Goal: Information Seeking & Learning: Learn about a topic

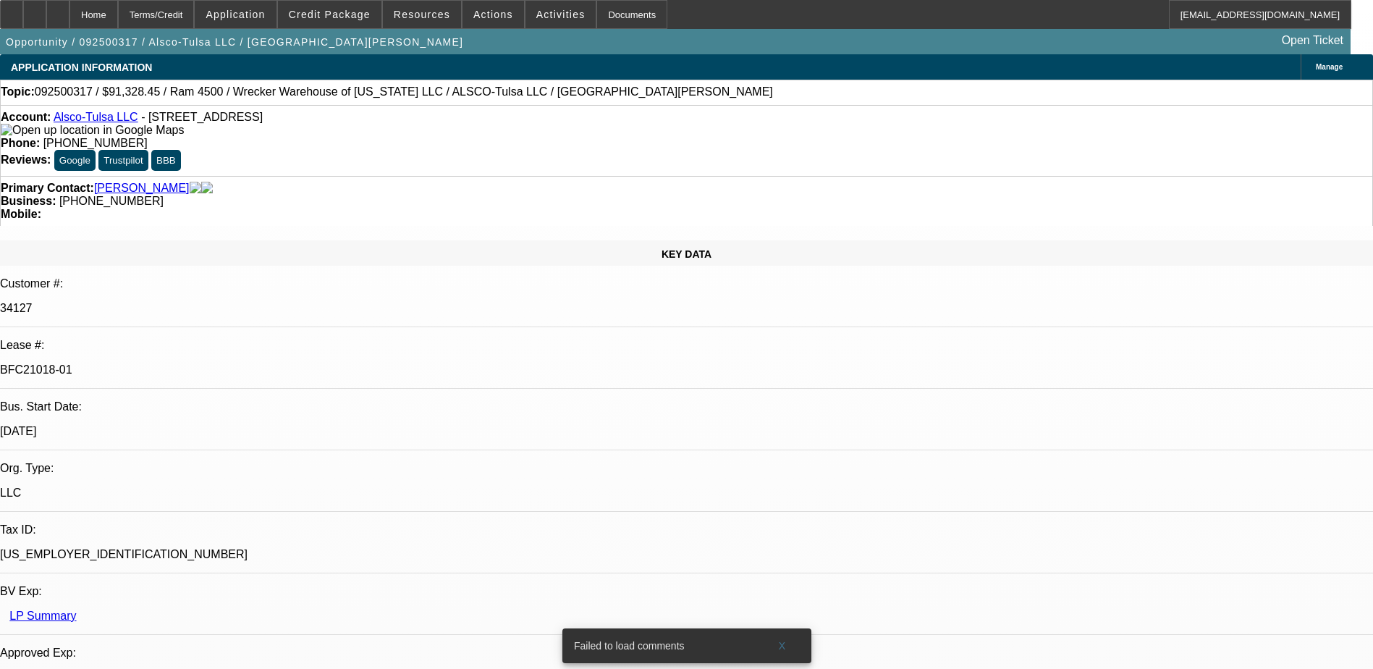
select select "0"
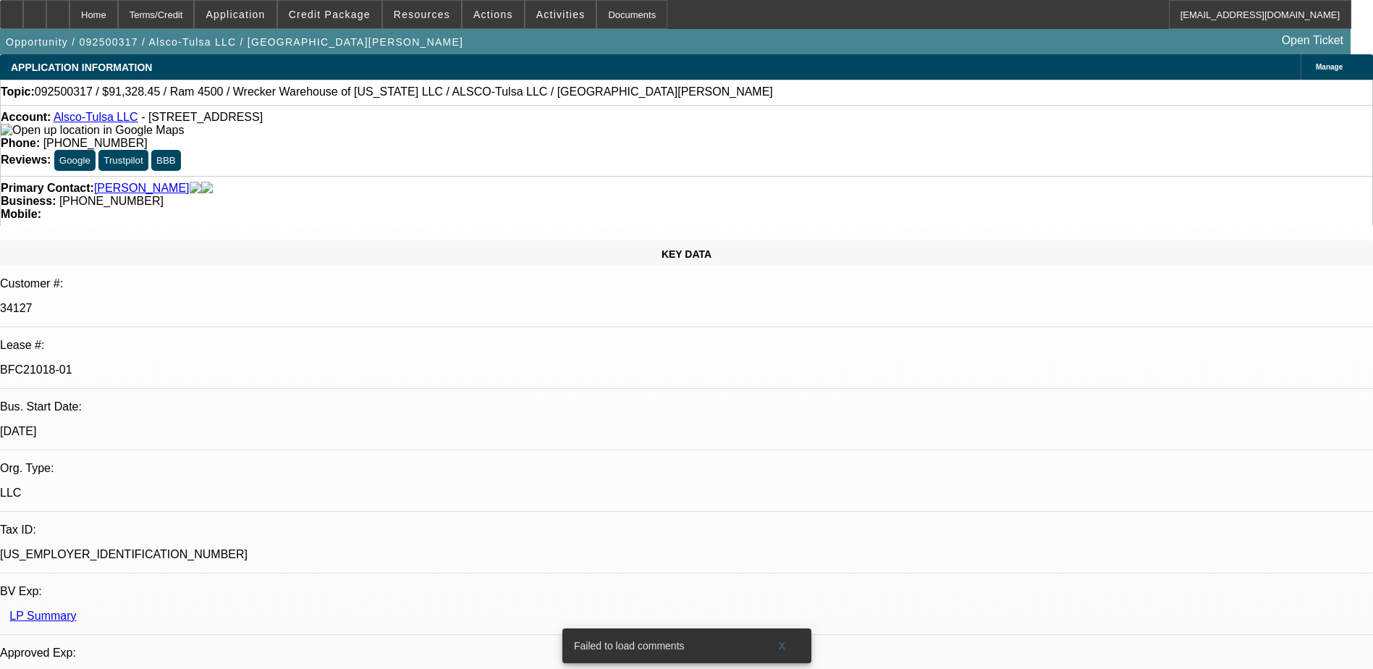
select select "0"
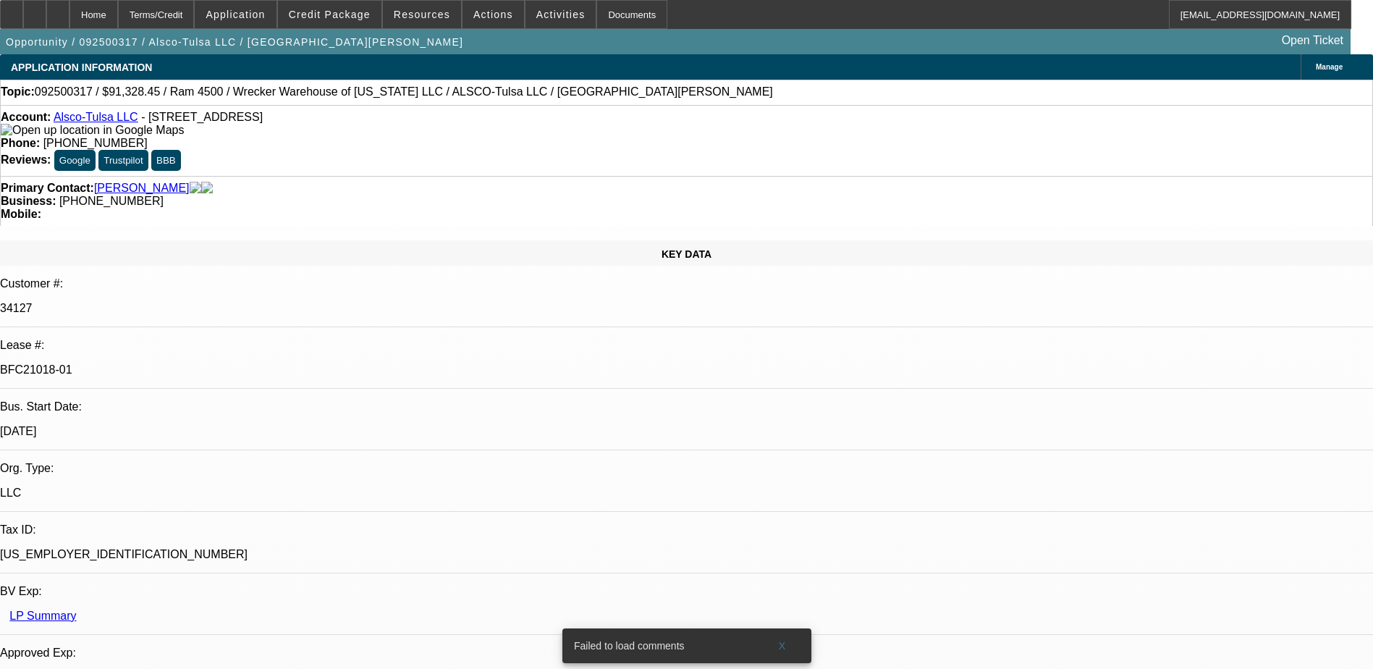
select select "0"
select select "1"
select select "6"
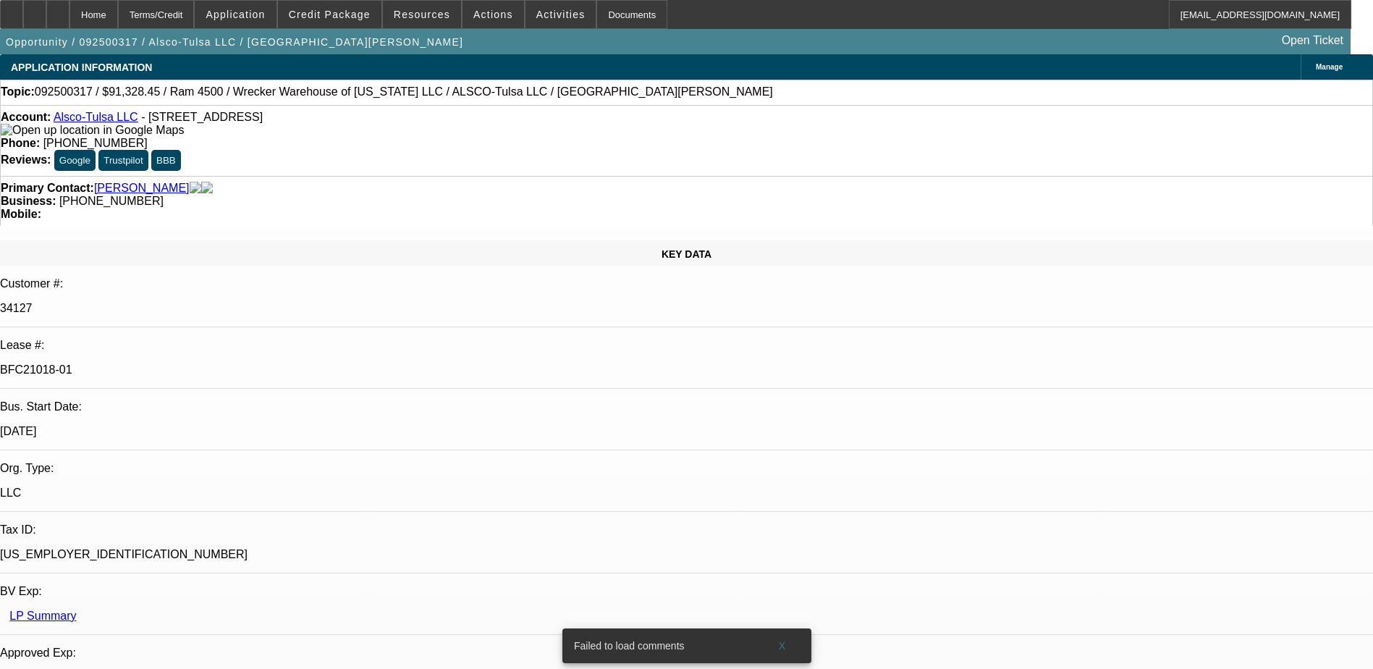
select select "1"
select select "6"
select select "1"
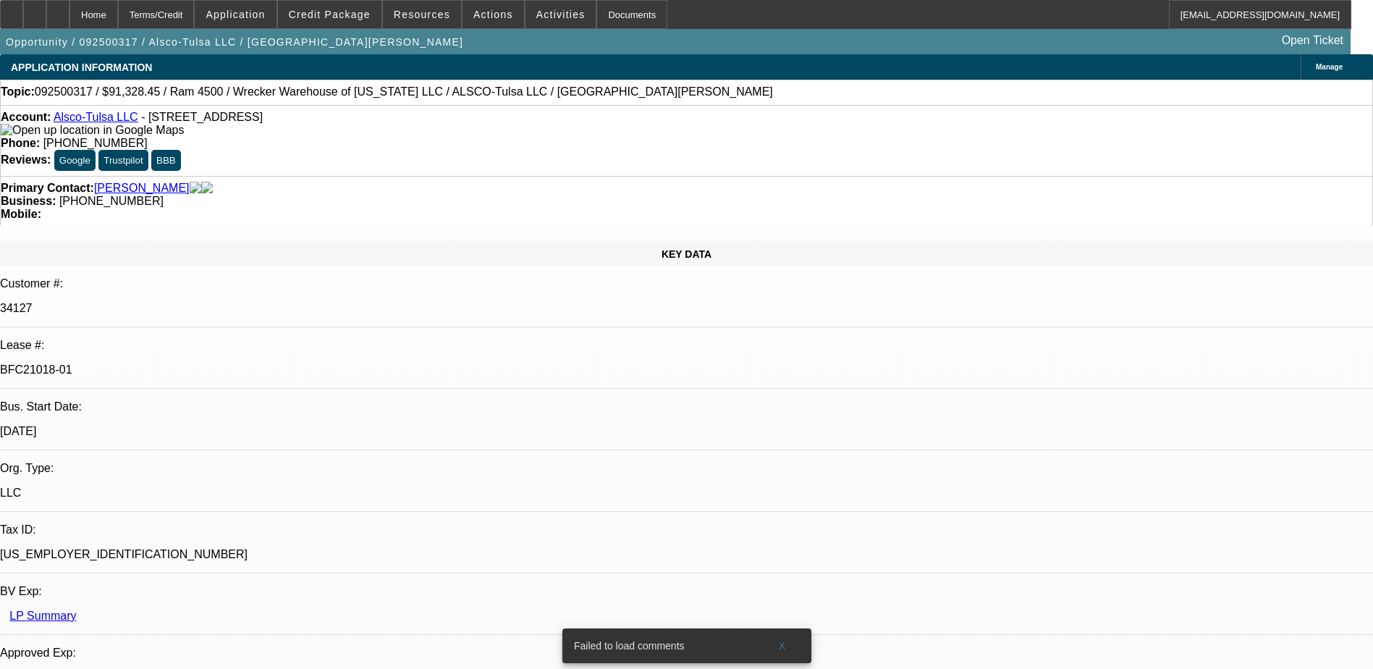
select select "6"
select select "1"
select select "6"
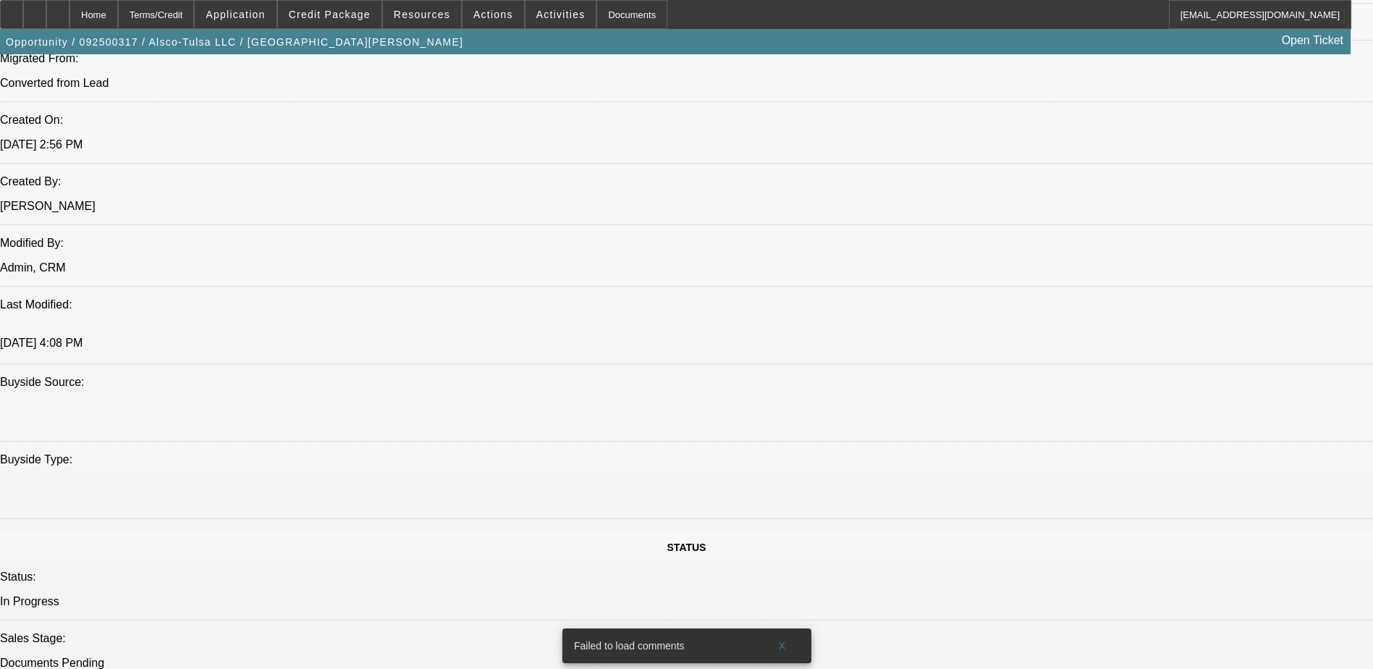
scroll to position [1085, 0]
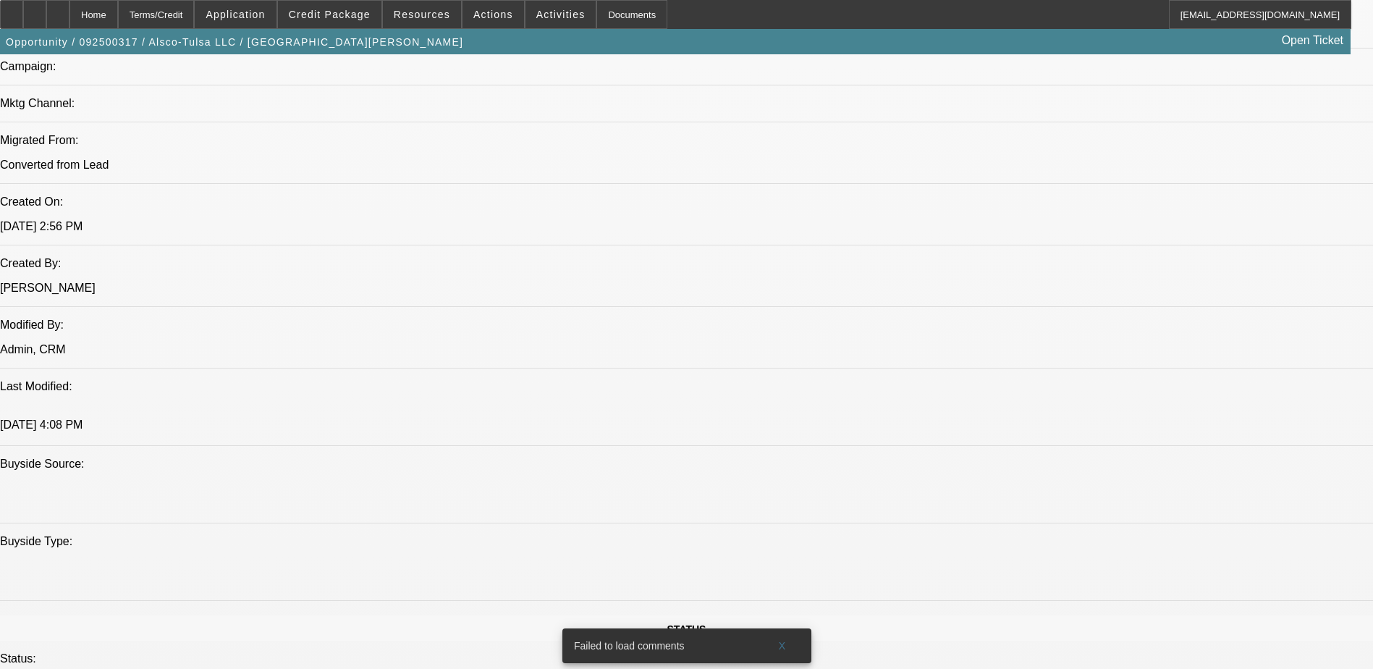
scroll to position [1013, 0]
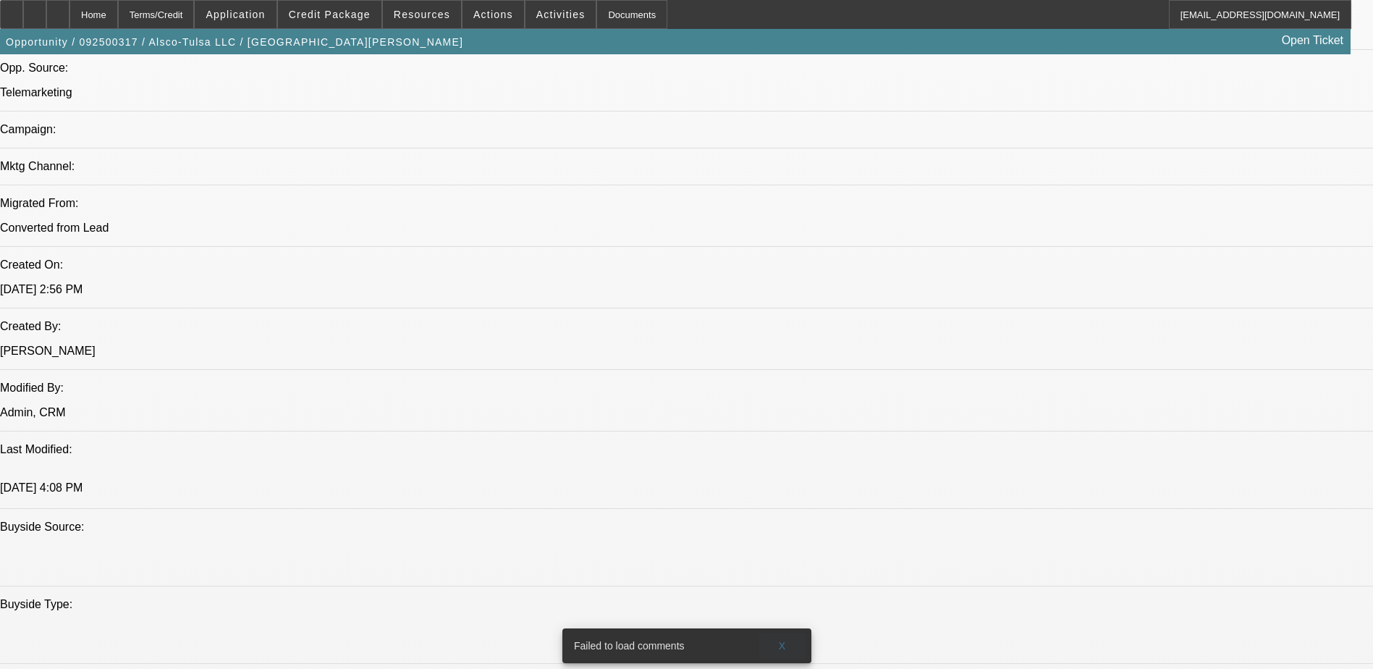
click at [797, 640] on span at bounding box center [782, 645] width 46 height 35
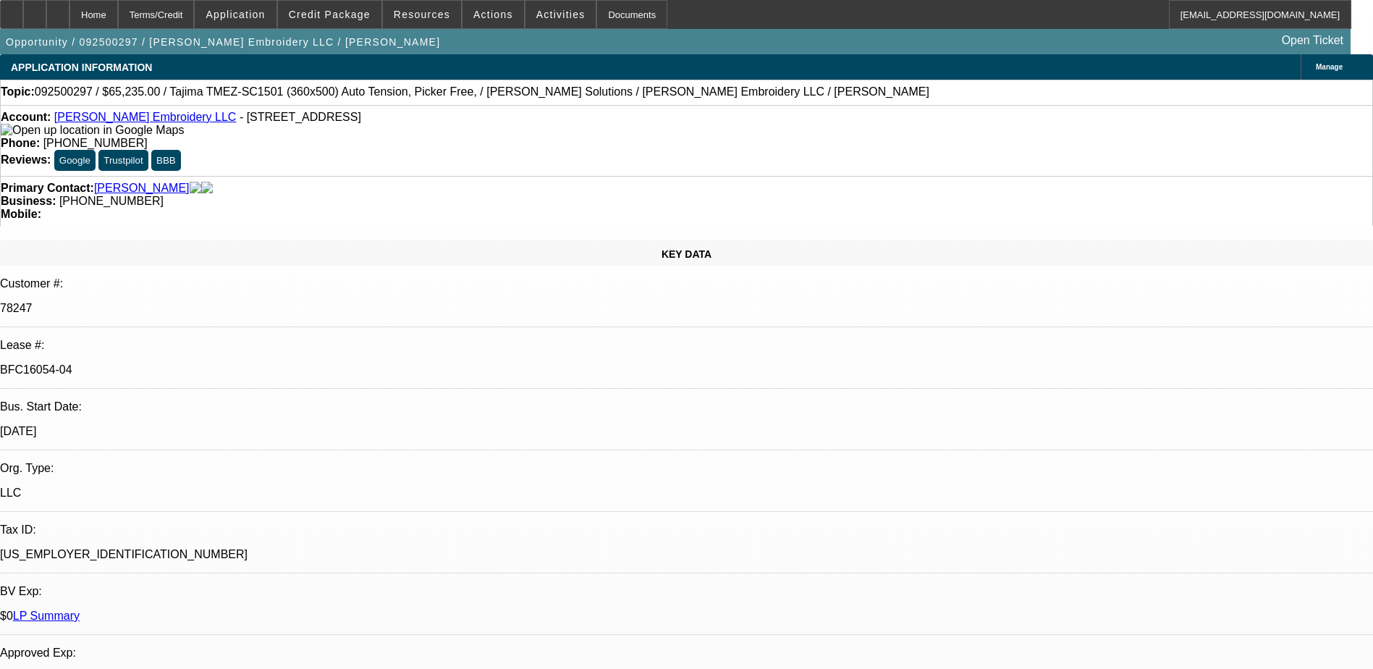
select select "0"
select select "2"
select select "0"
select select "2"
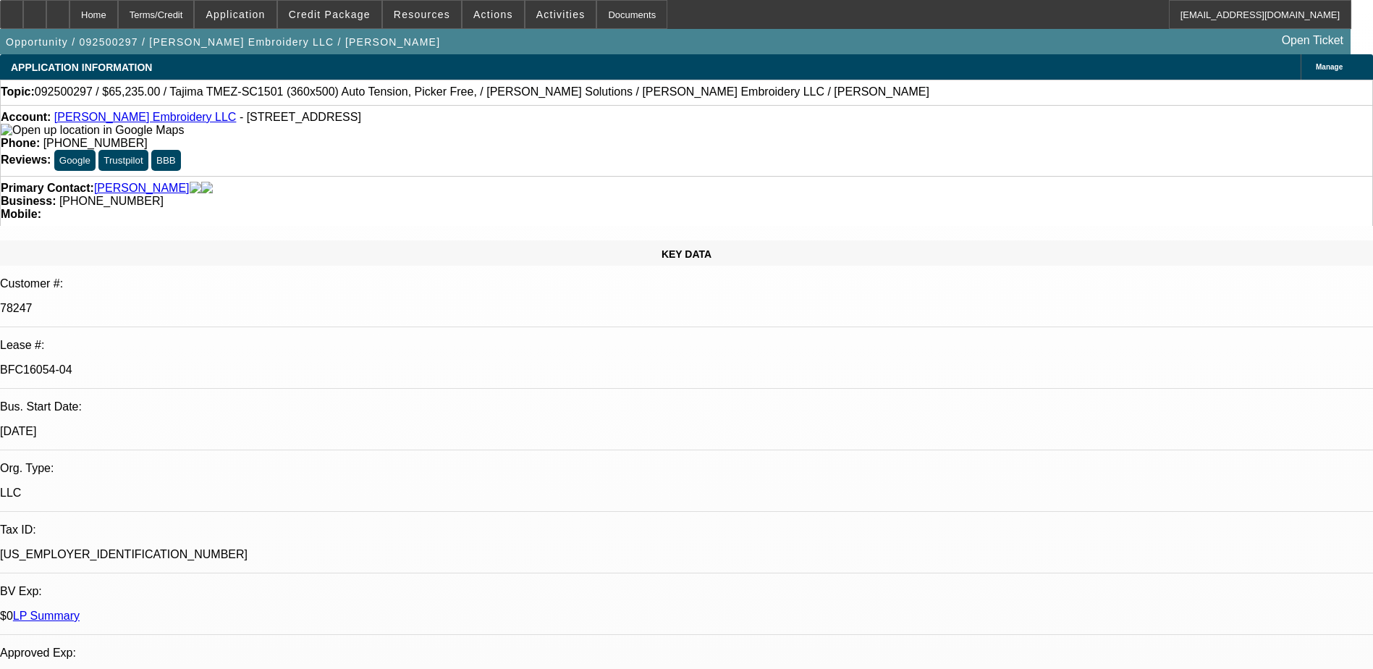
select select "0"
select select "2"
select select "0"
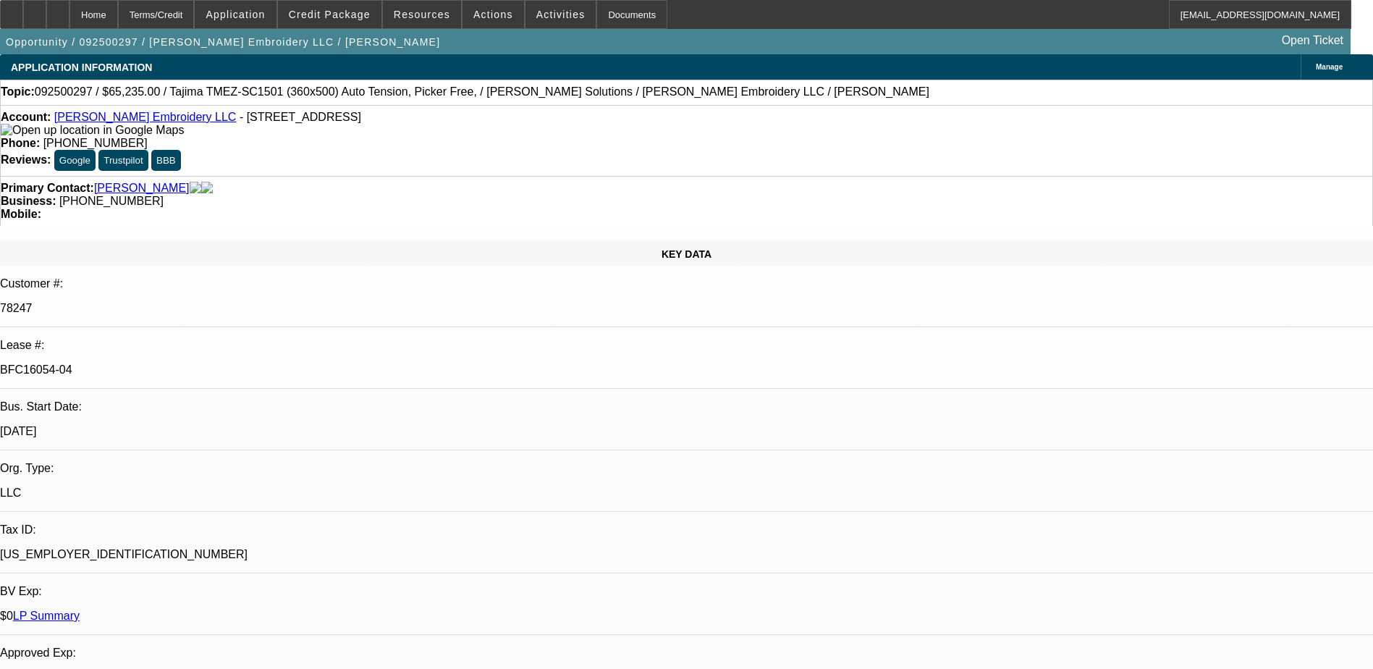
select select "2"
select select "0"
select select "1"
select select "2"
select select "6"
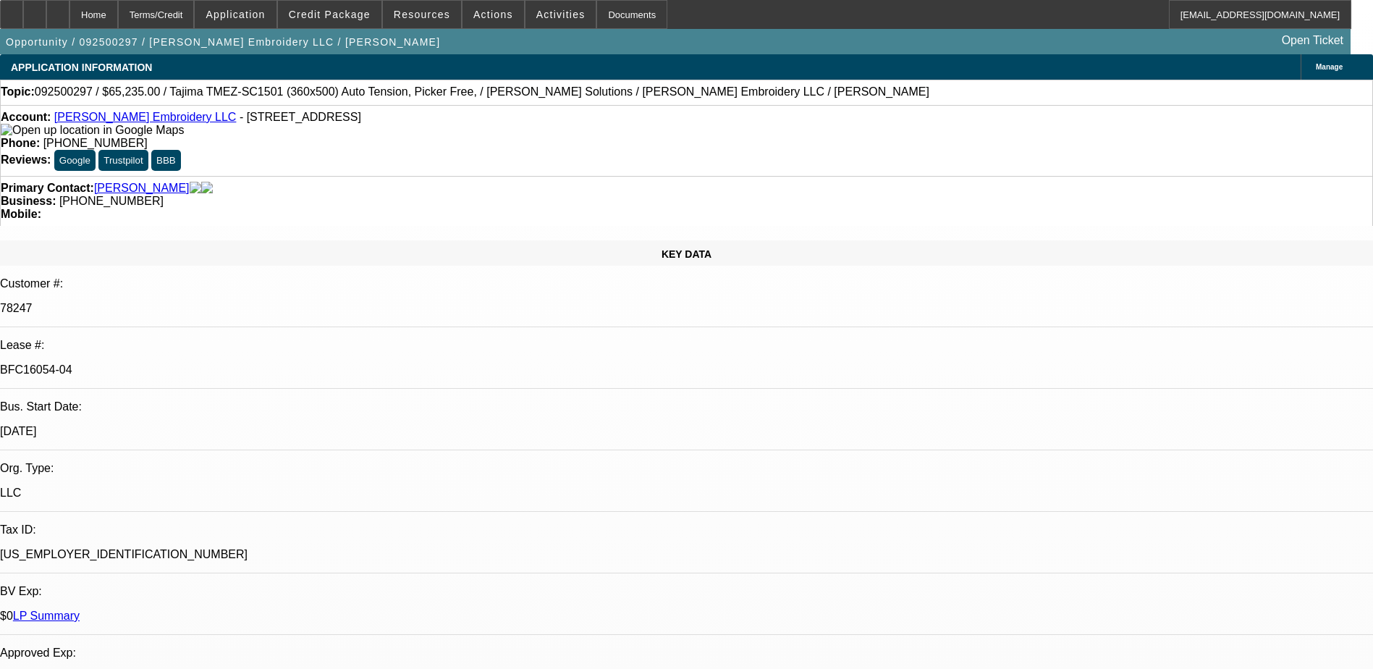
select select "1"
select select "2"
select select "6"
select select "1"
select select "2"
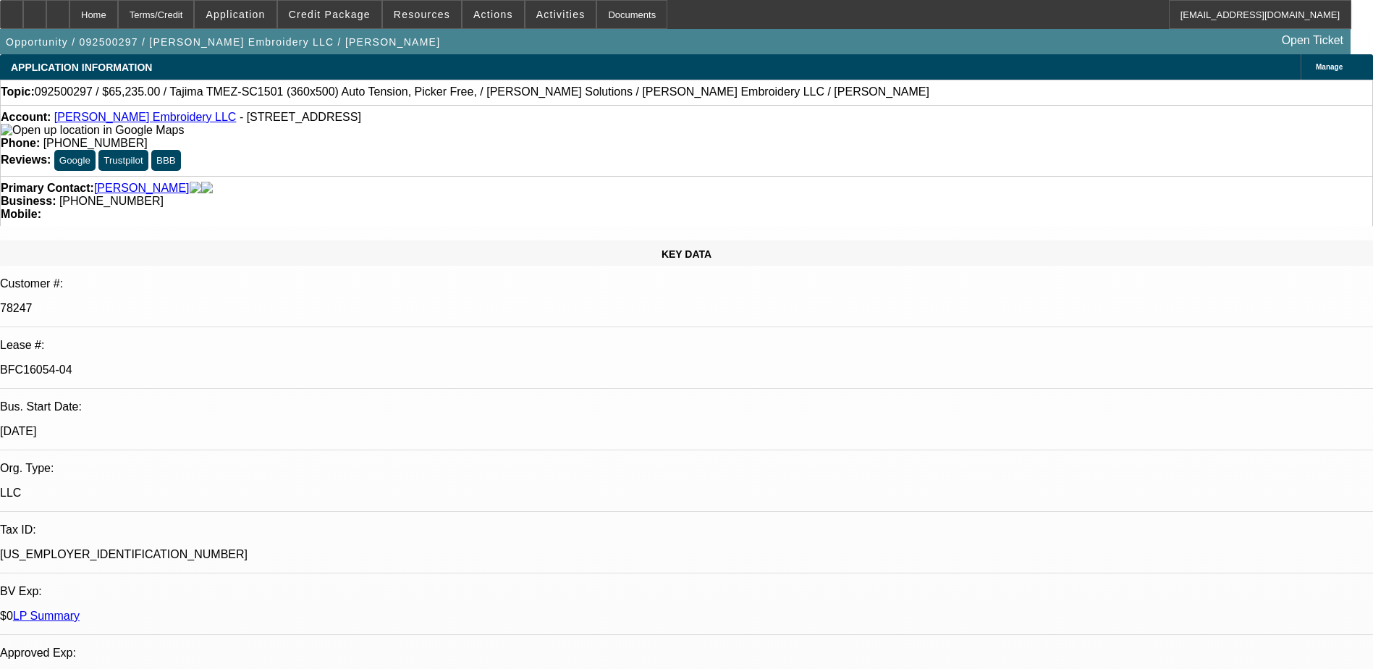
select select "6"
select select "1"
select select "2"
select select "6"
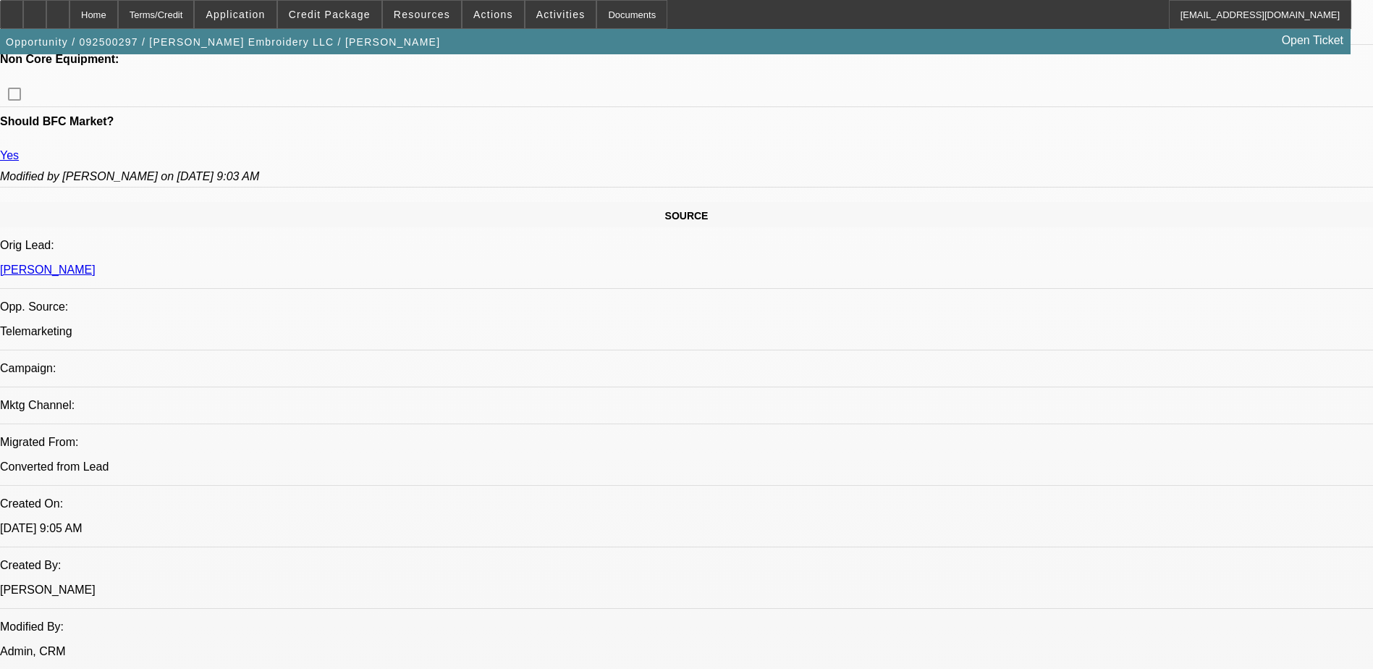
scroll to position [724, 0]
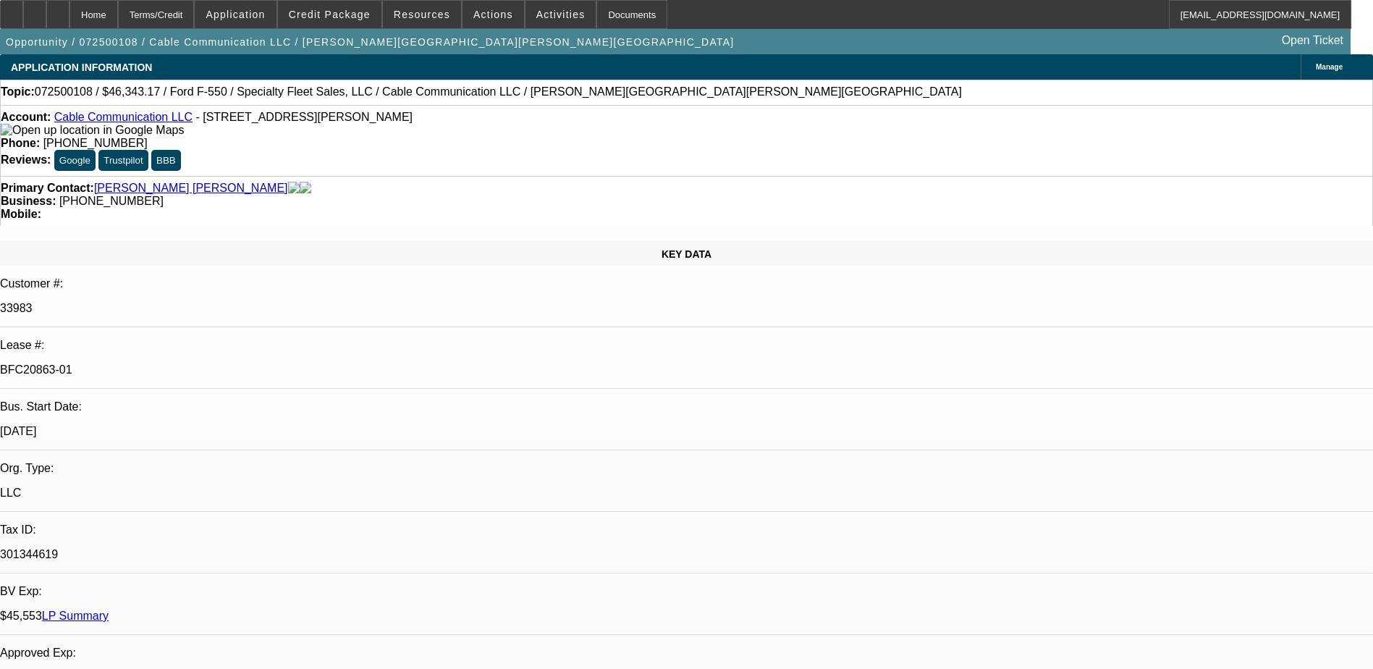
select select "0"
select select "2"
select select "0"
select select "2"
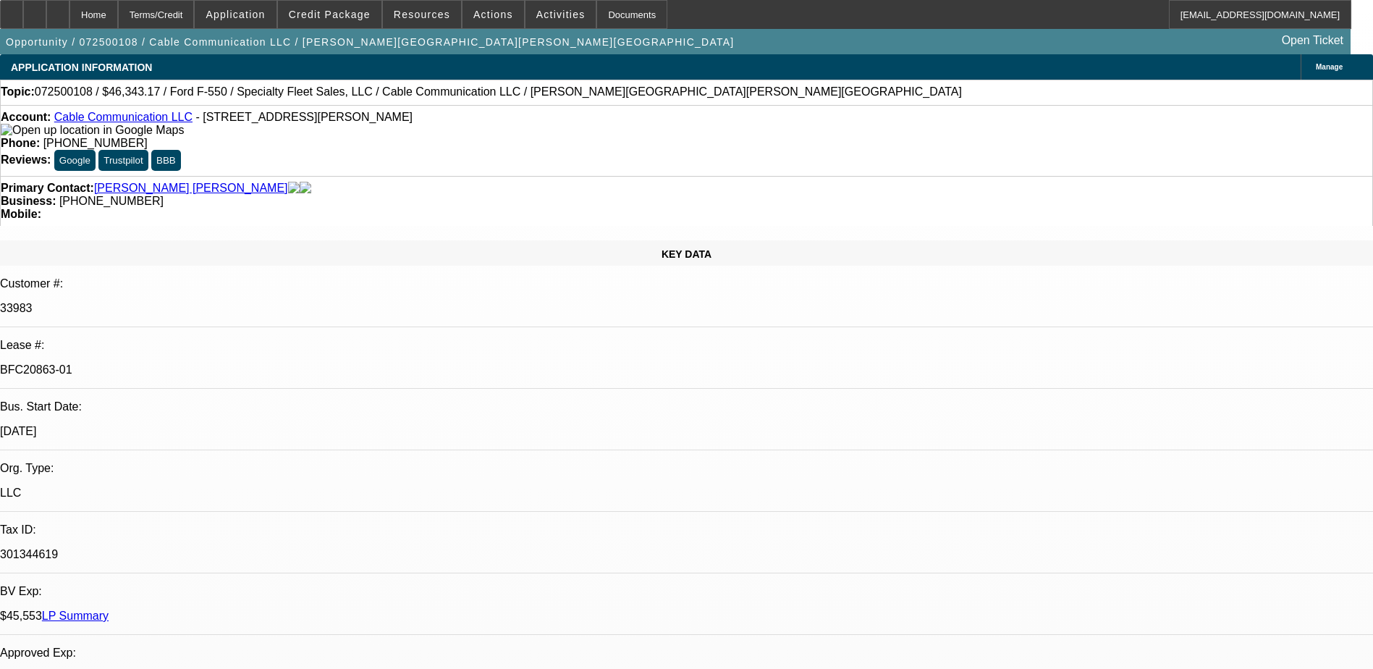
select select "0"
select select "2"
select select "0"
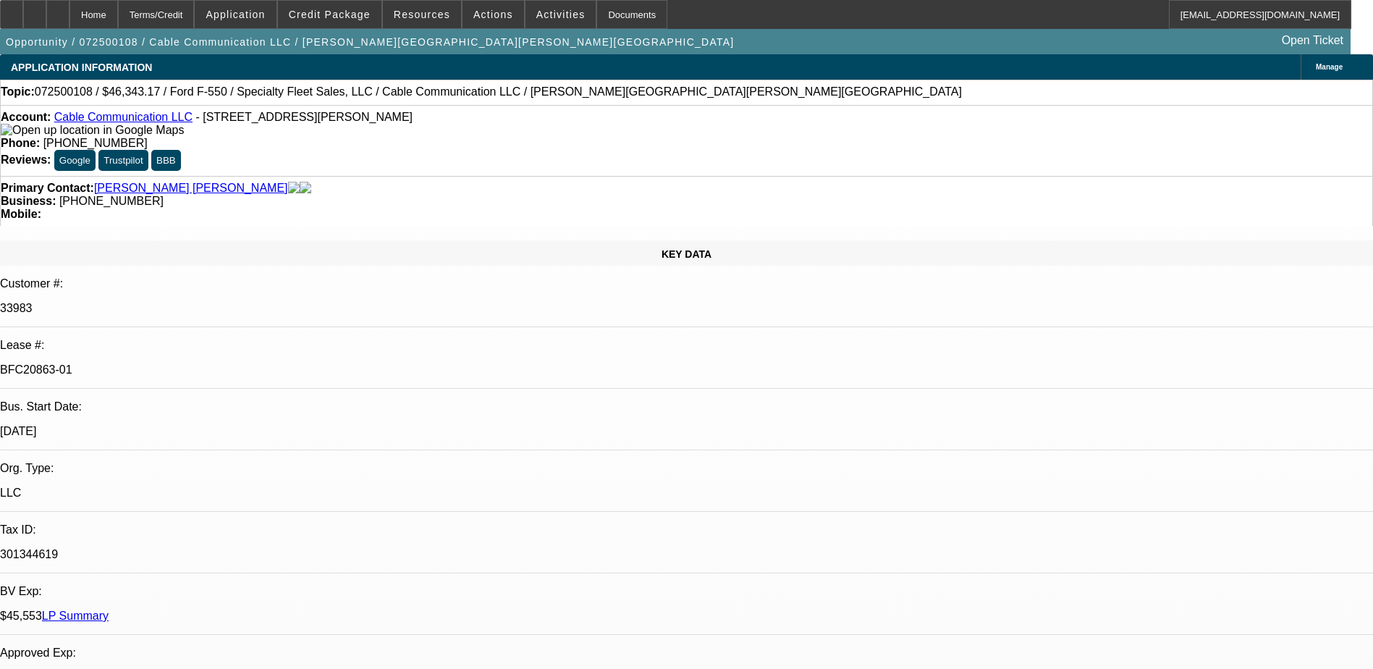
select select "2"
select select "0"
select select "1"
select select "2"
select select "6"
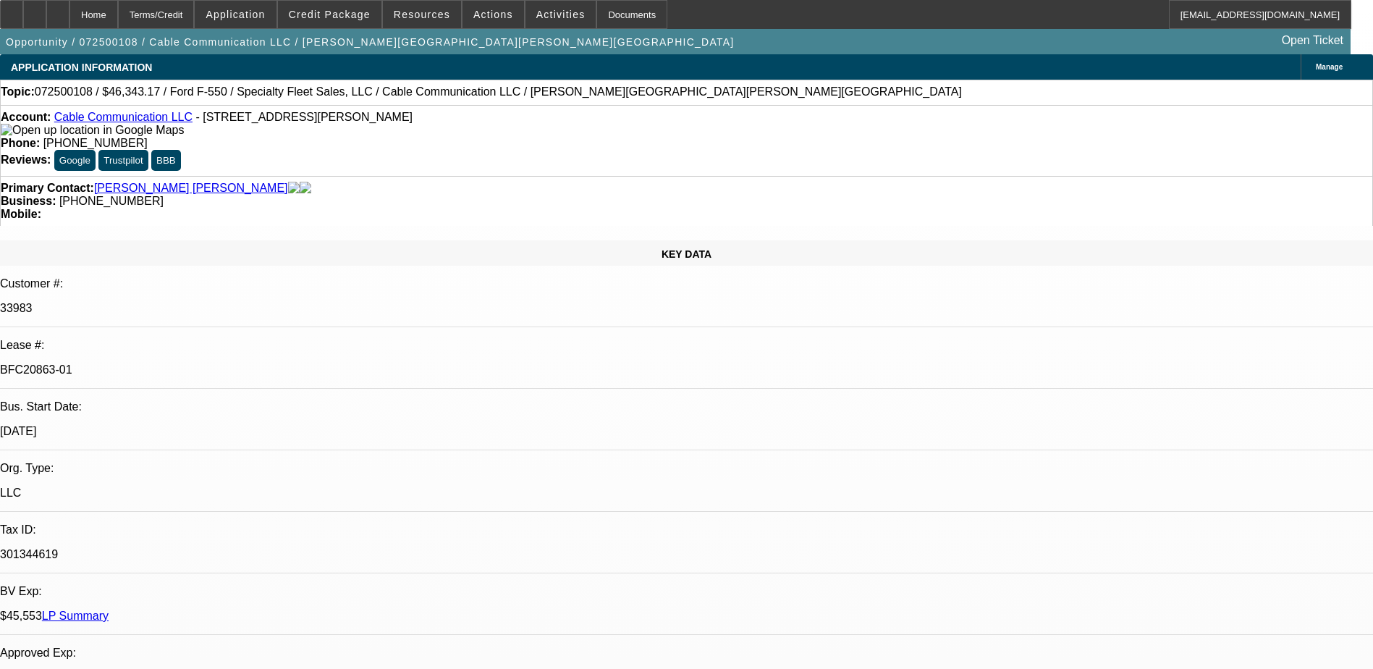
select select "1"
select select "2"
select select "6"
select select "1"
select select "2"
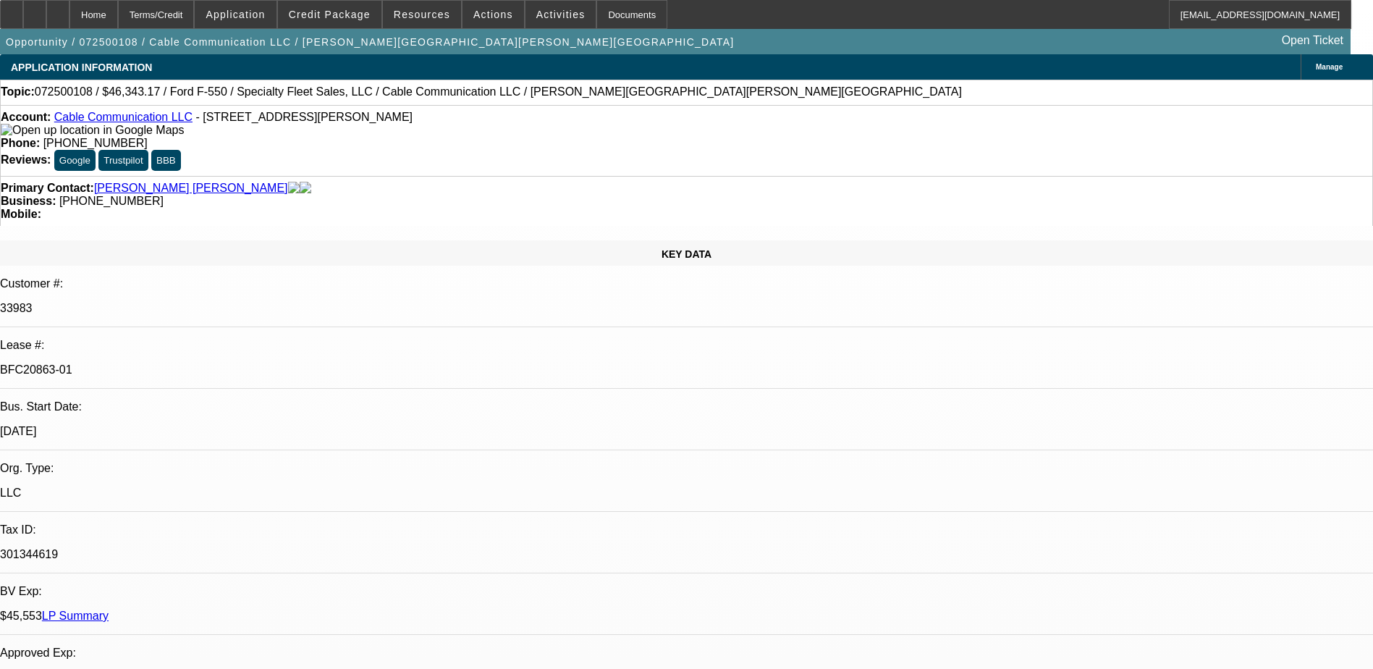
select select "6"
select select "1"
select select "2"
select select "6"
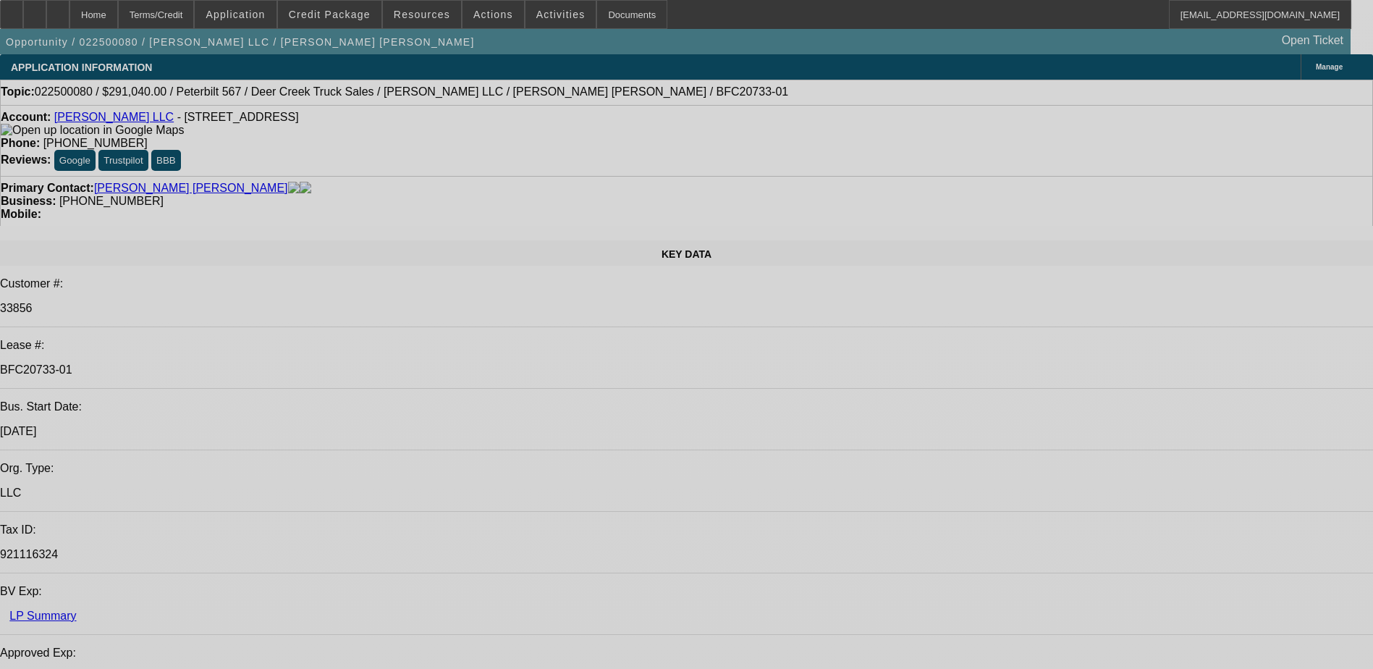
select select "0.2"
select select "2"
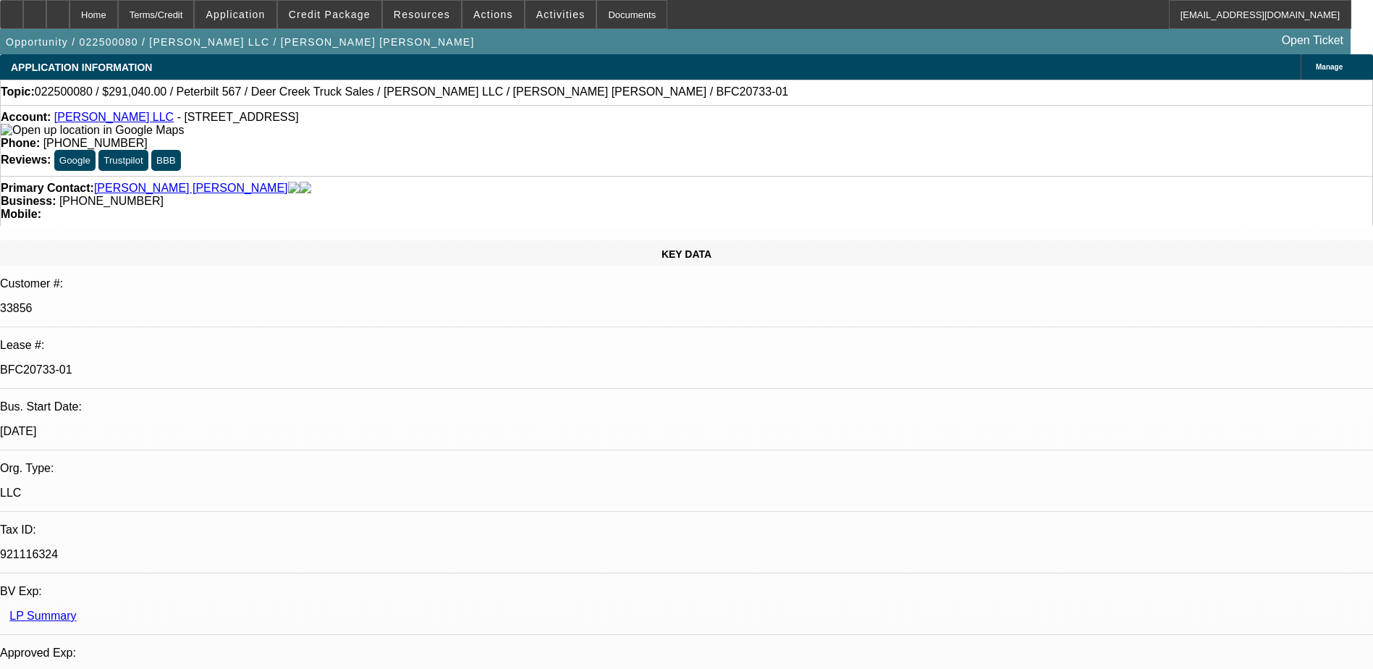
select select "0"
select select "0.2"
select select "2"
select select "0"
select select "1"
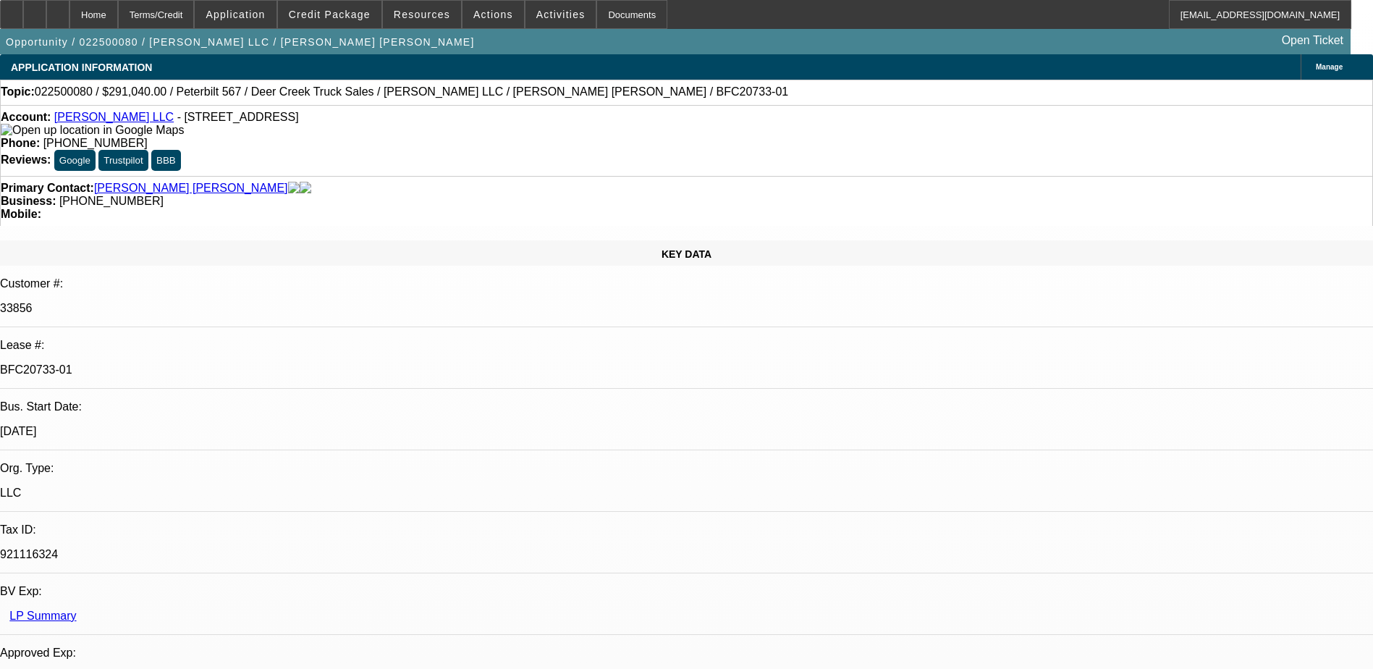
select select "2"
select select "6"
select select "1"
select select "2"
select select "6"
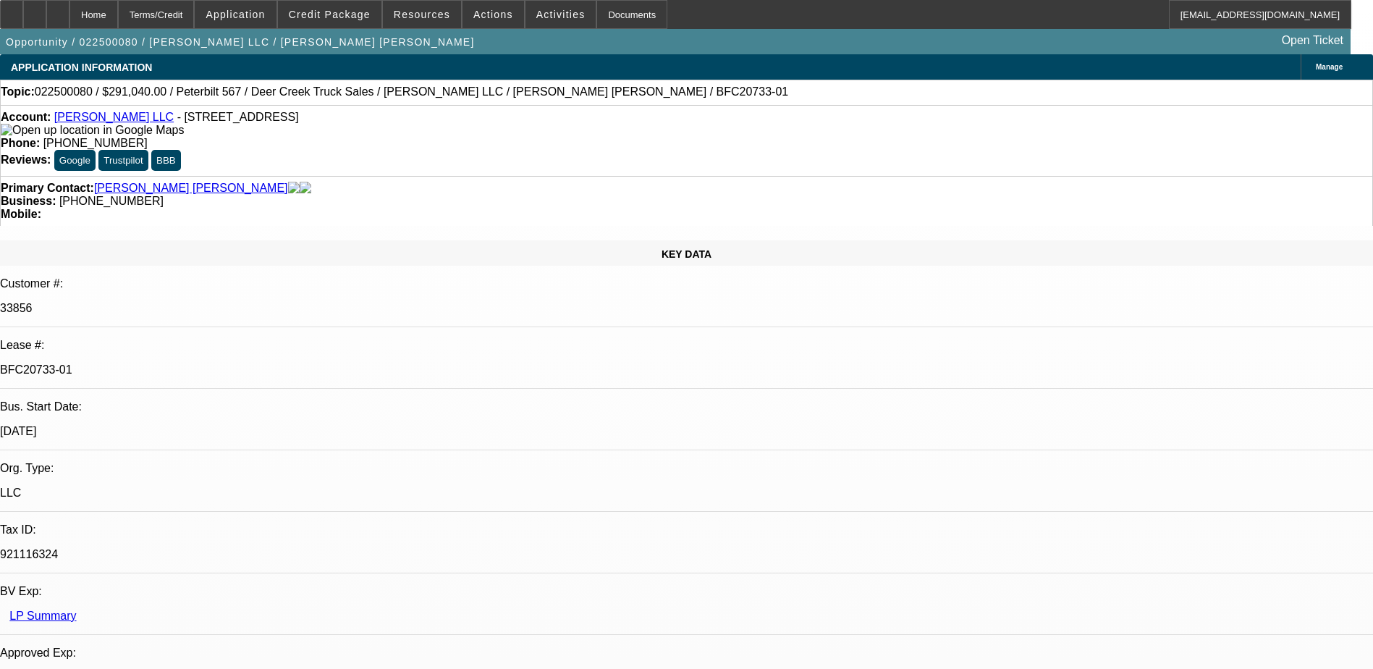
drag, startPoint x: 1033, startPoint y: 473, endPoint x: 1242, endPoint y: 497, distance: 210.6
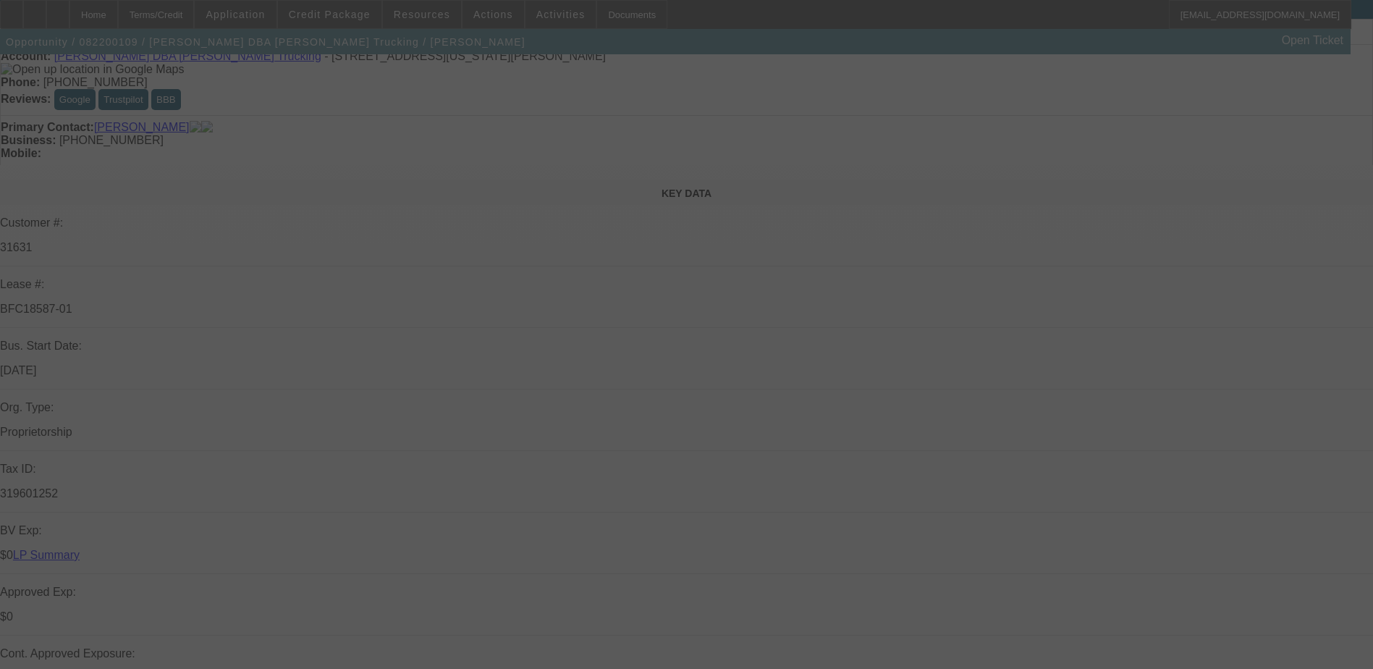
scroll to position [217, 0]
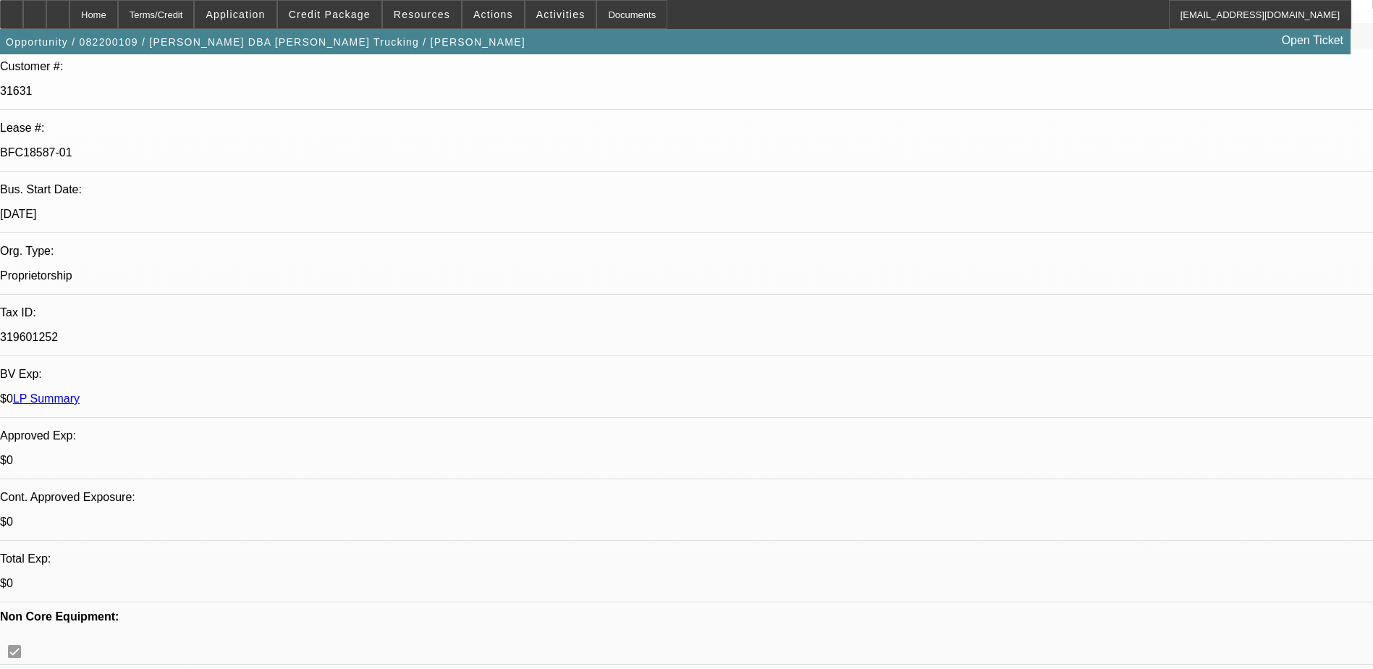
select select "0"
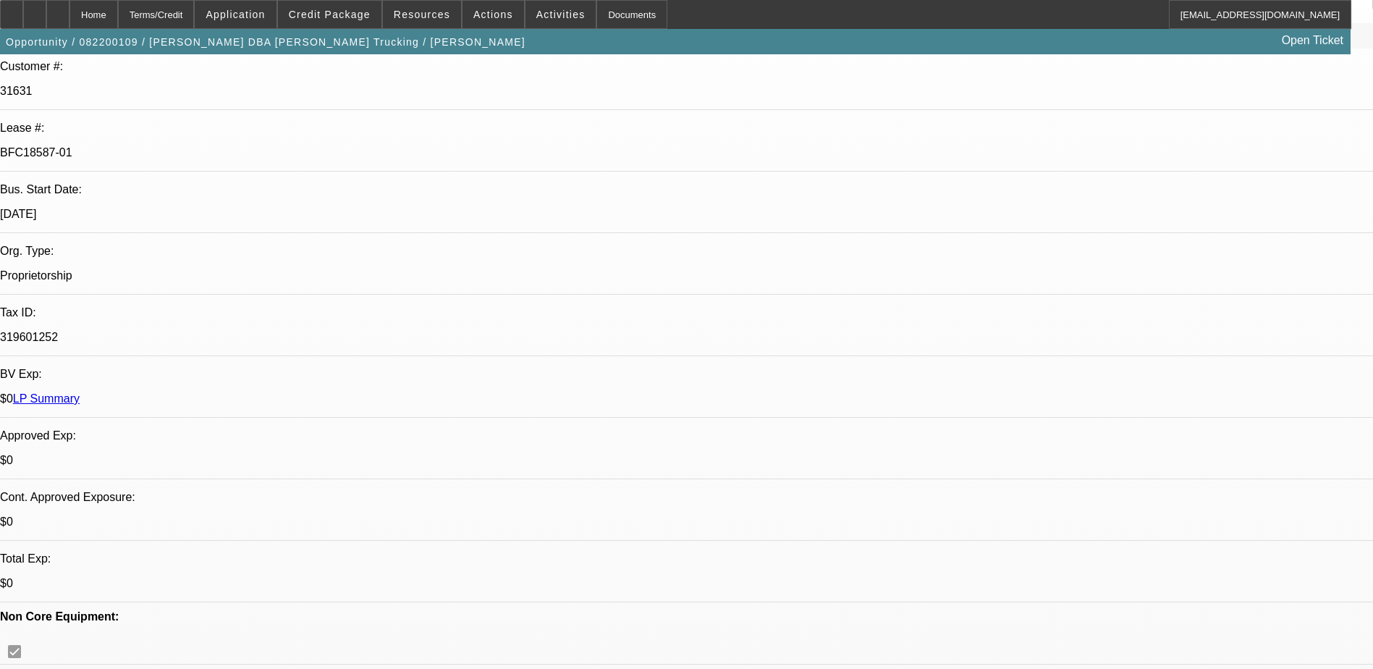
select select "0"
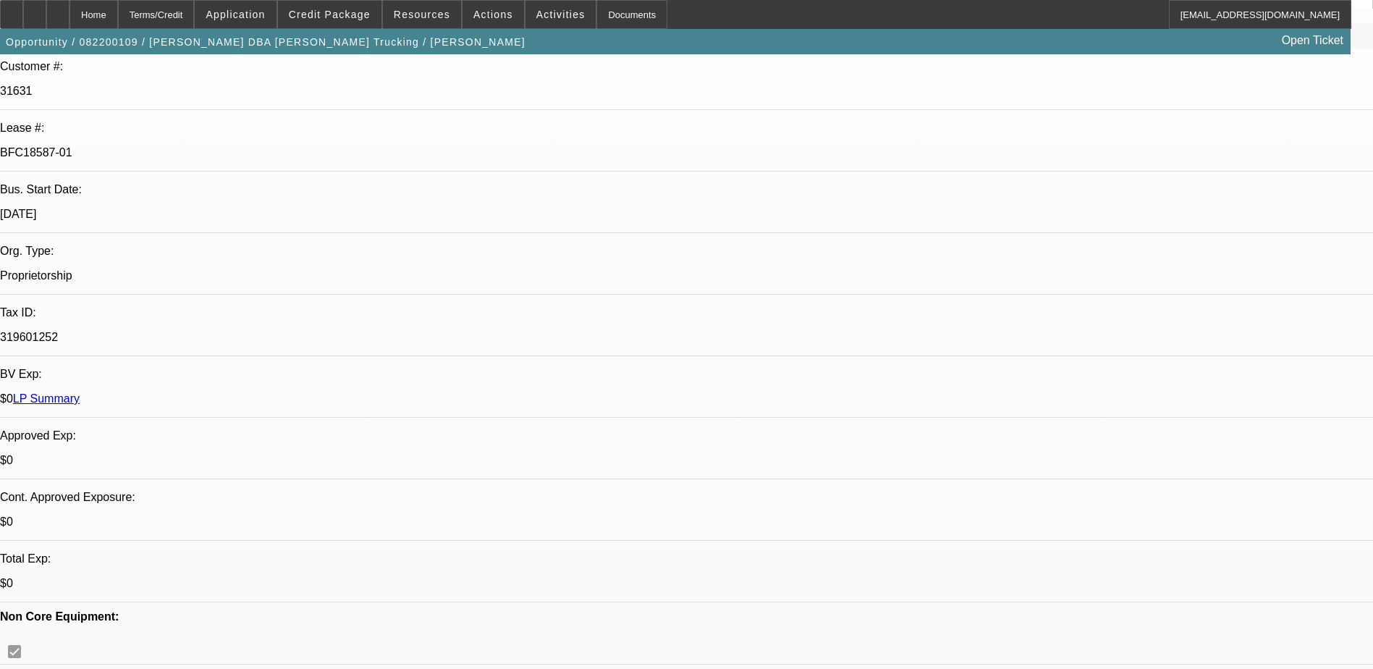
select select "0"
select select "1"
select select "2"
select select "6"
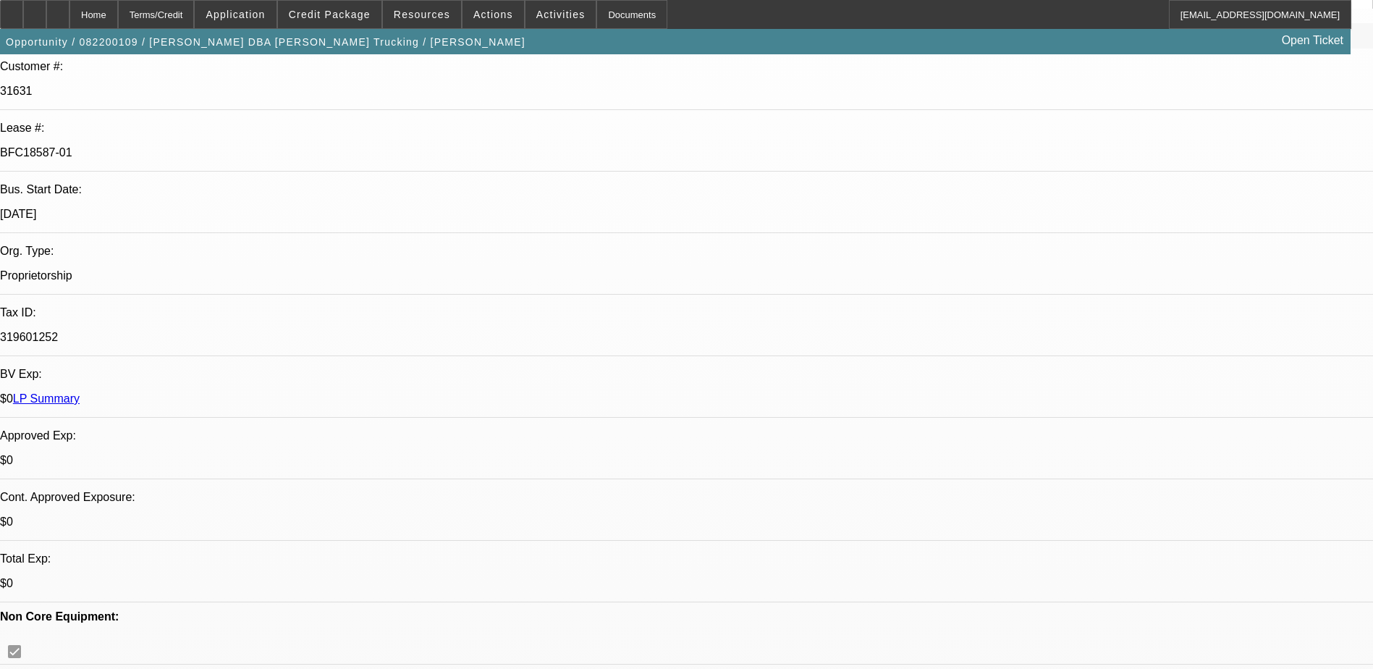
select select "1"
select select "2"
select select "6"
select select "1"
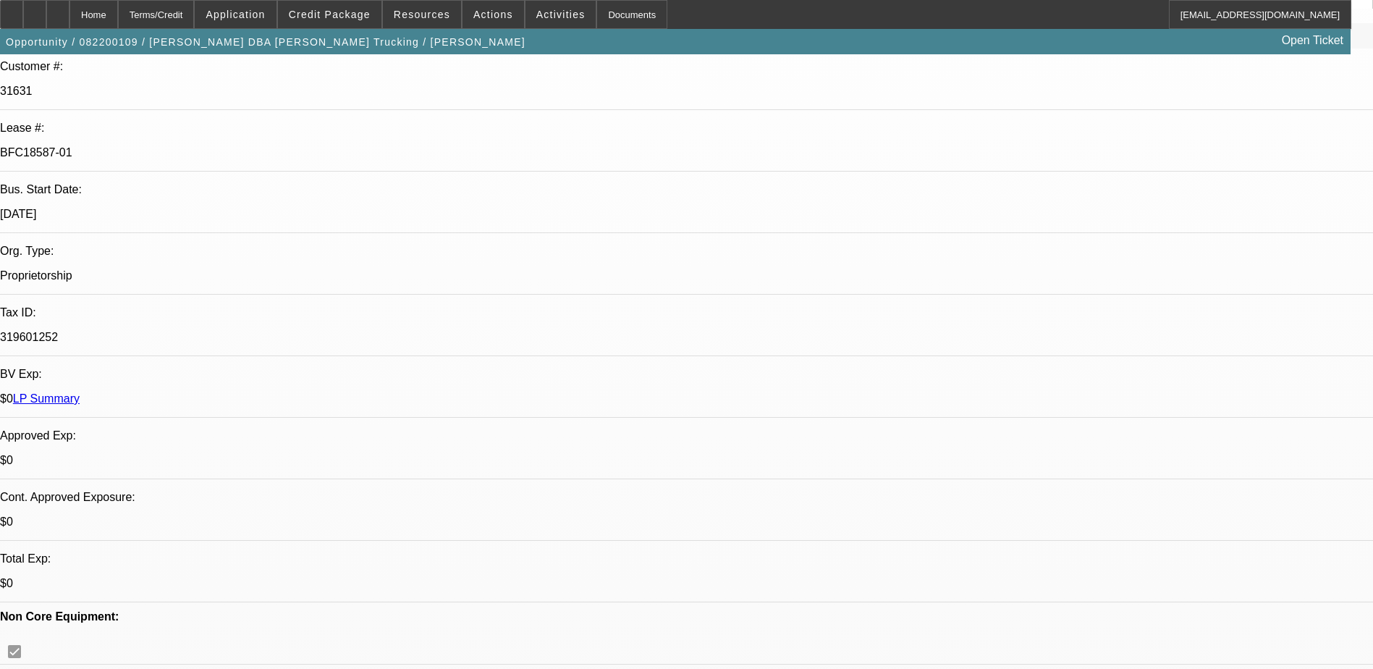
select select "6"
select select "1"
select select "6"
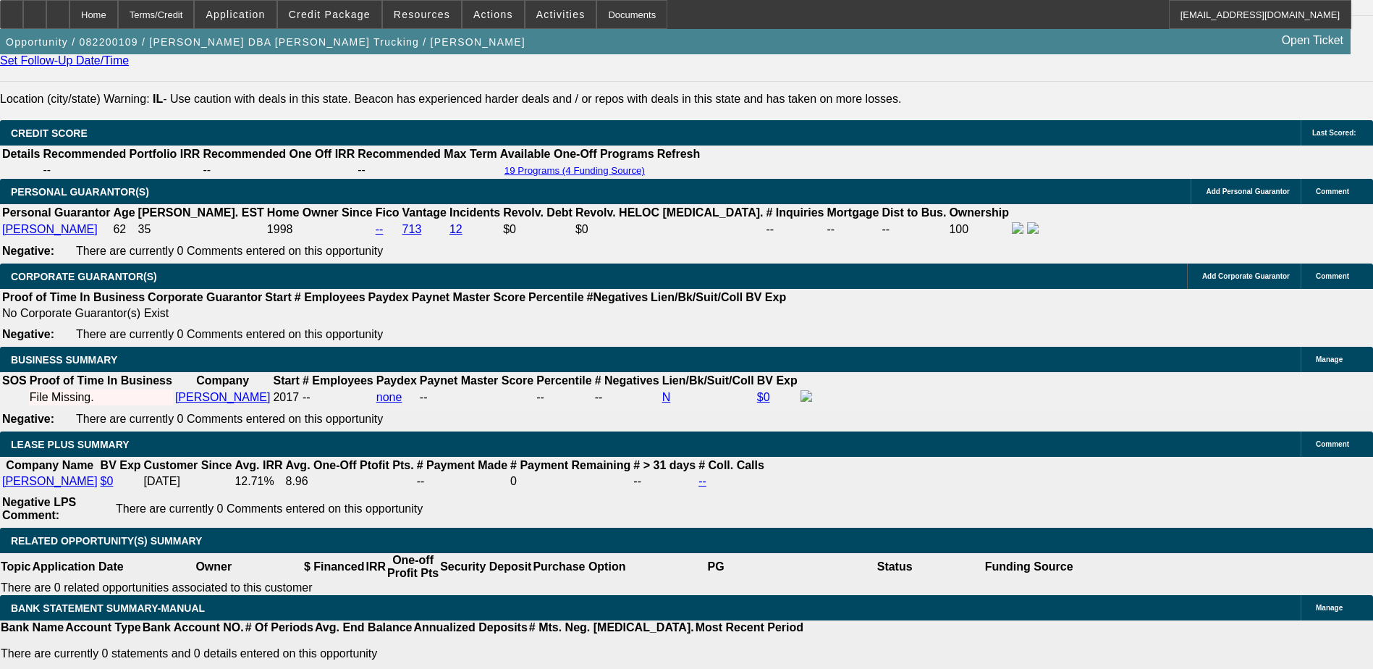
scroll to position [2099, 0]
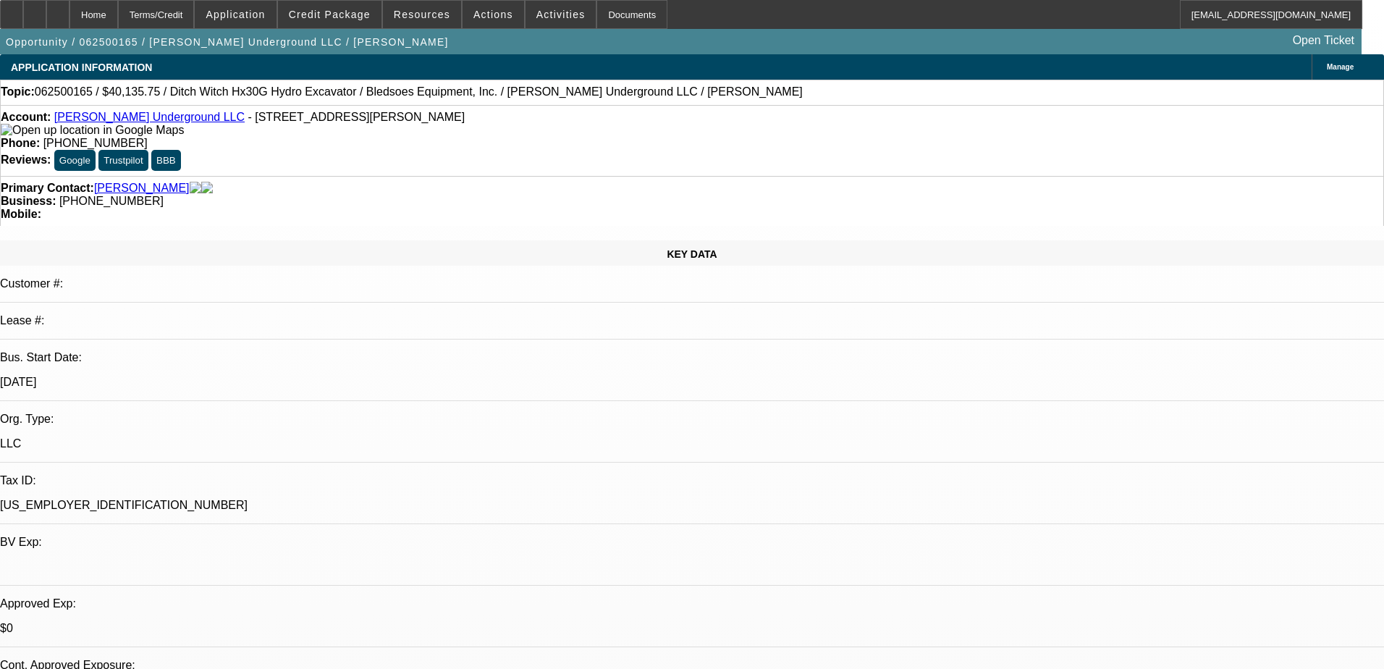
select select "0"
select select "2"
select select "0.1"
select select "4"
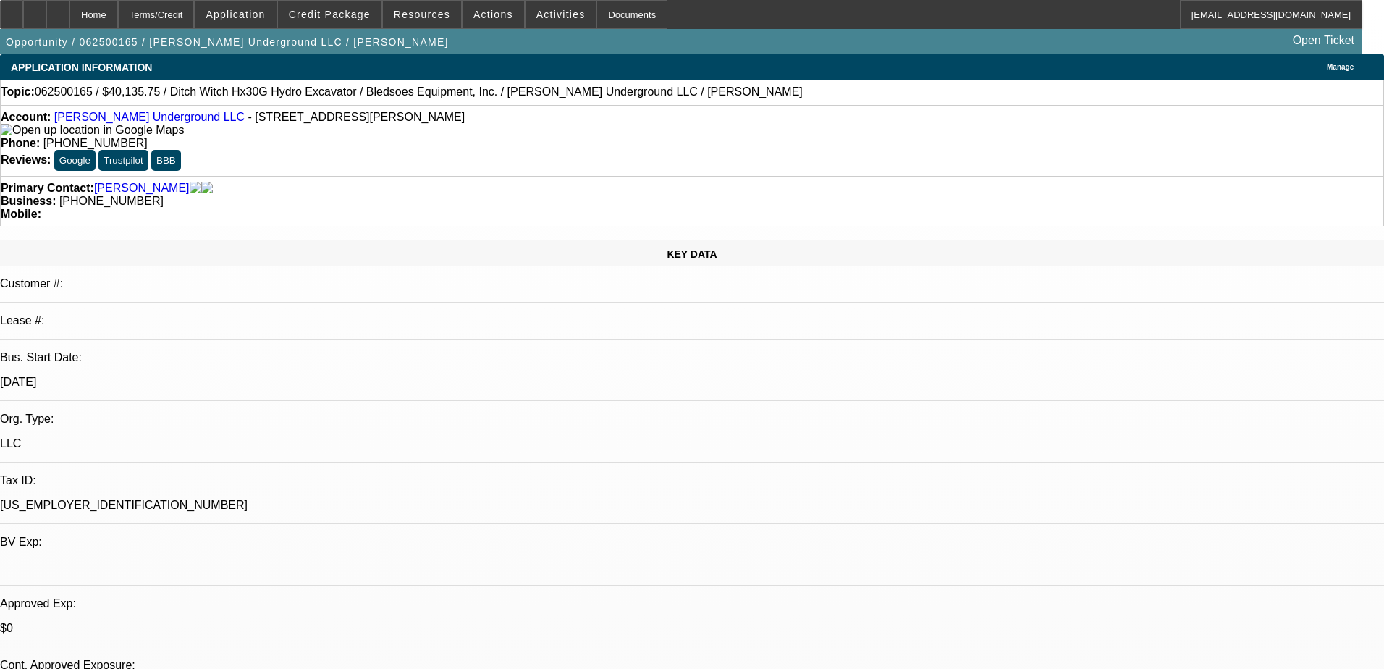
select select "0"
select select "2"
select select "0.1"
select select "4"
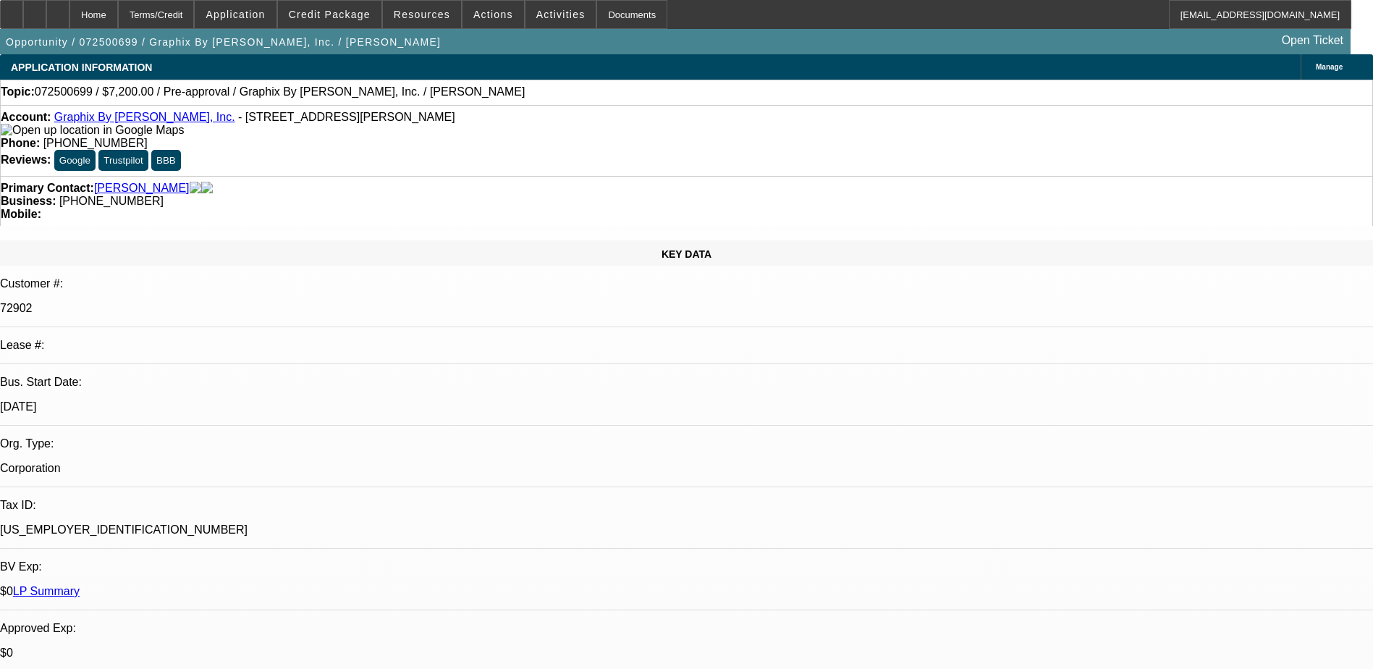
select select "2"
select select "0.1"
select select "2"
select select "0.1"
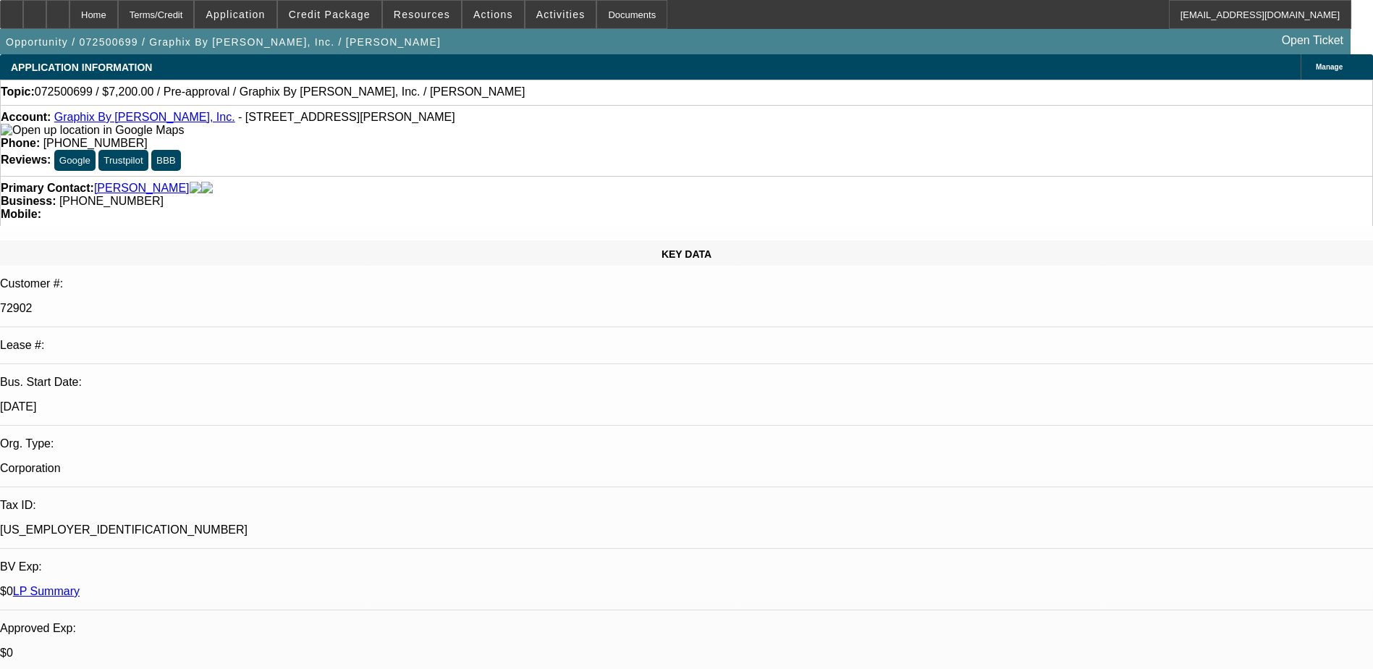
select select "1"
select select "2"
select select "4"
select select "1"
select select "2"
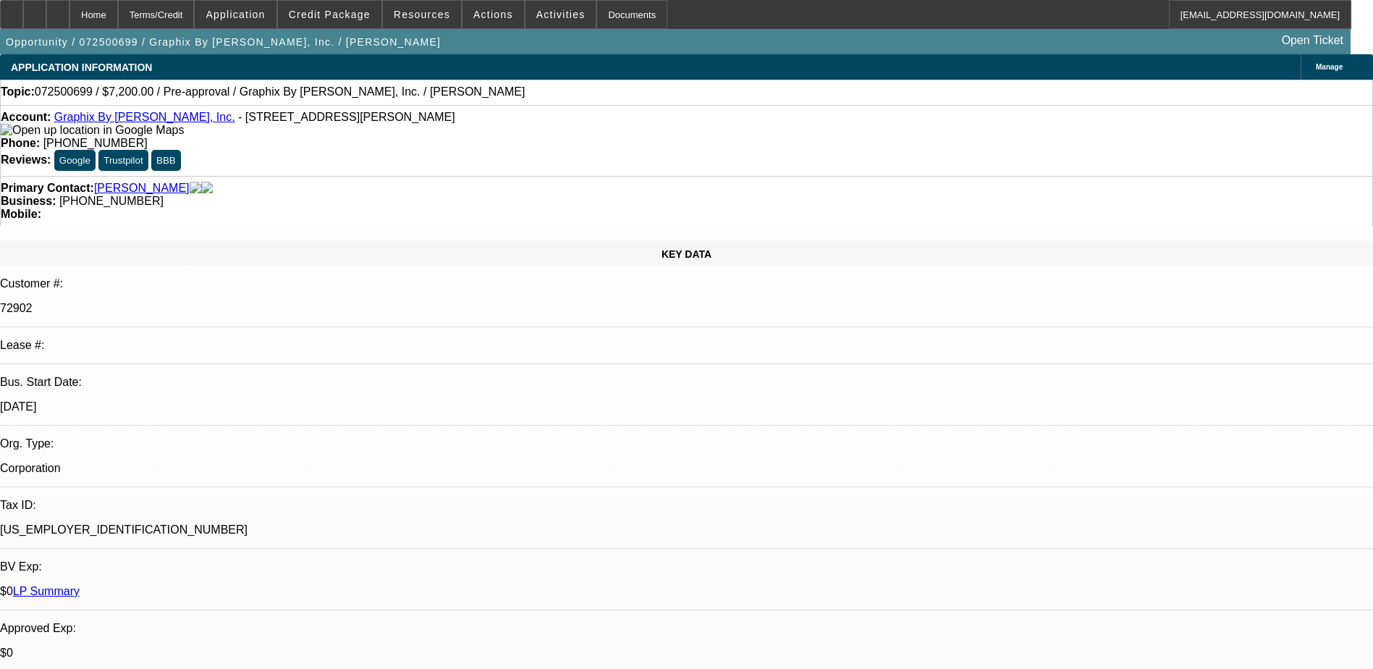
select select "4"
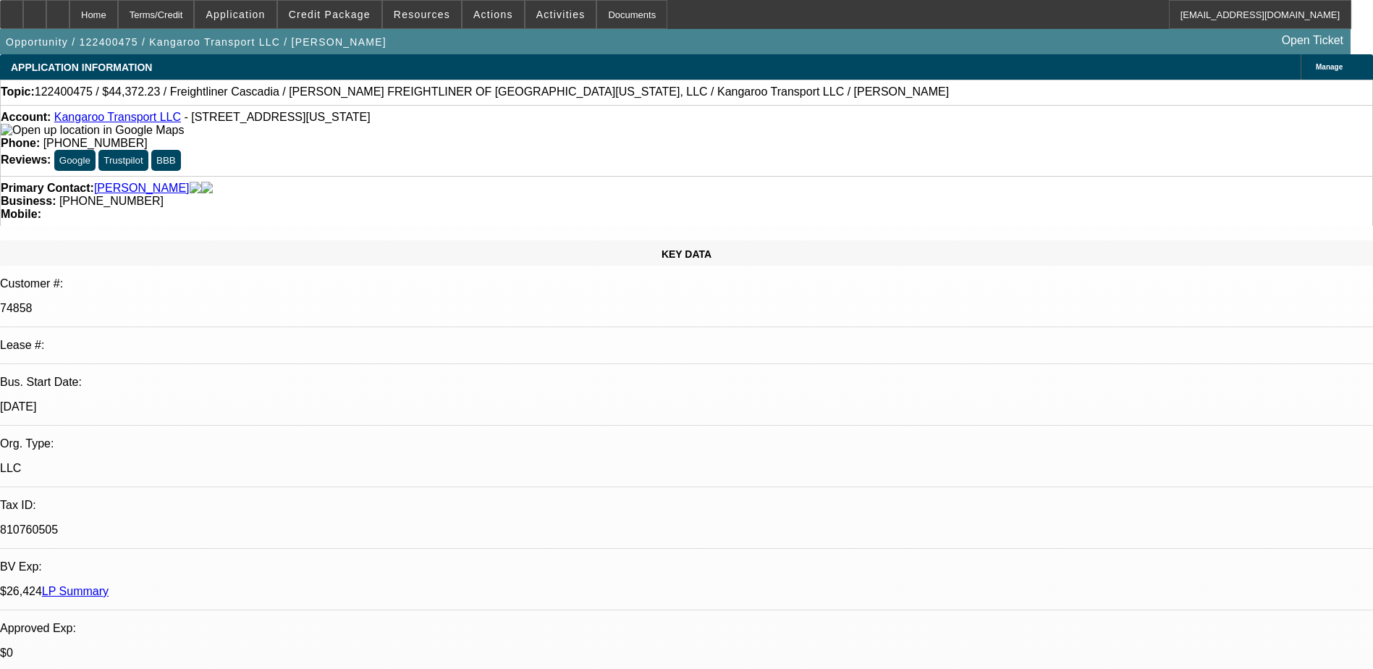
select select "0"
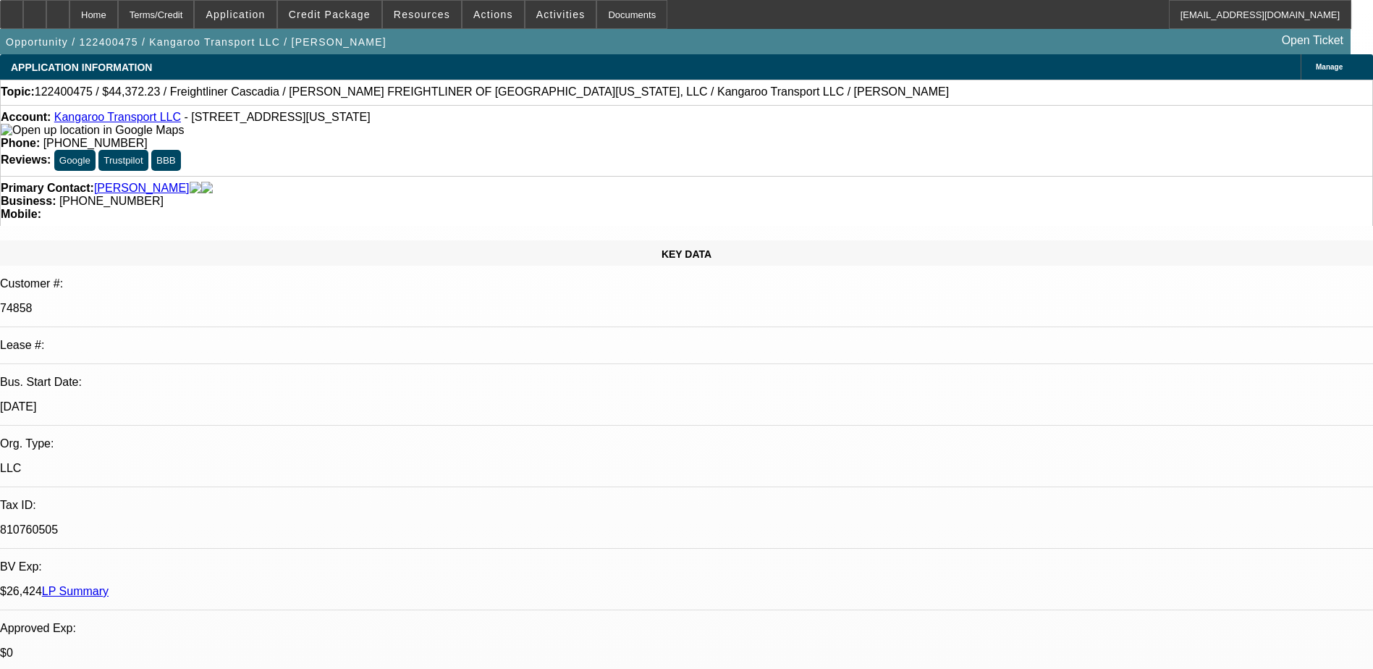
select select "0"
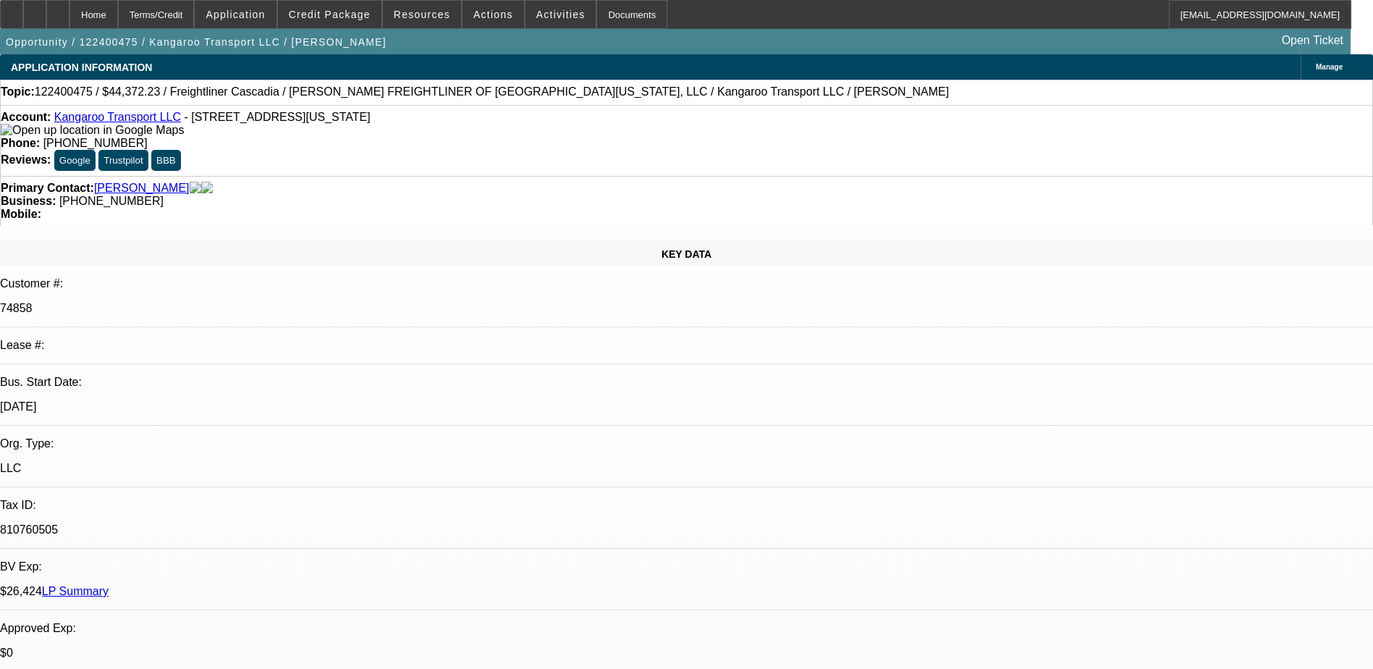
select select "0"
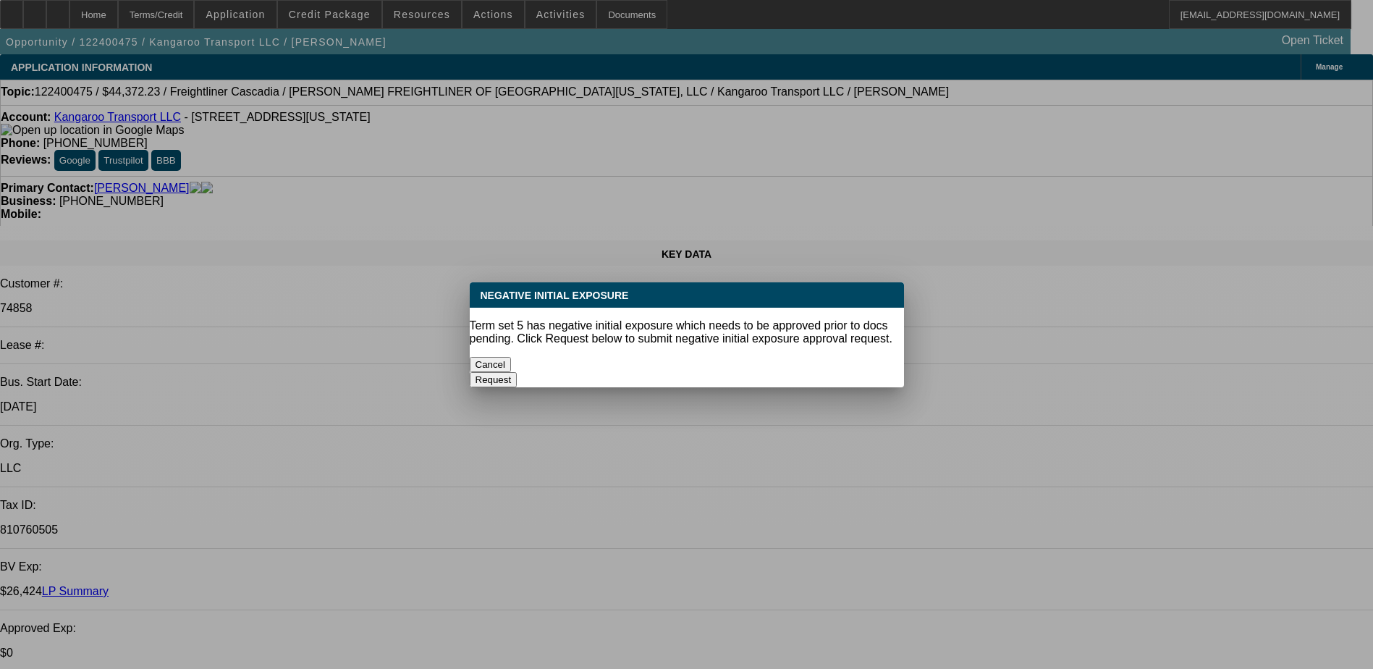
select select "1"
select select "2"
select select "6"
select select "1"
select select "3"
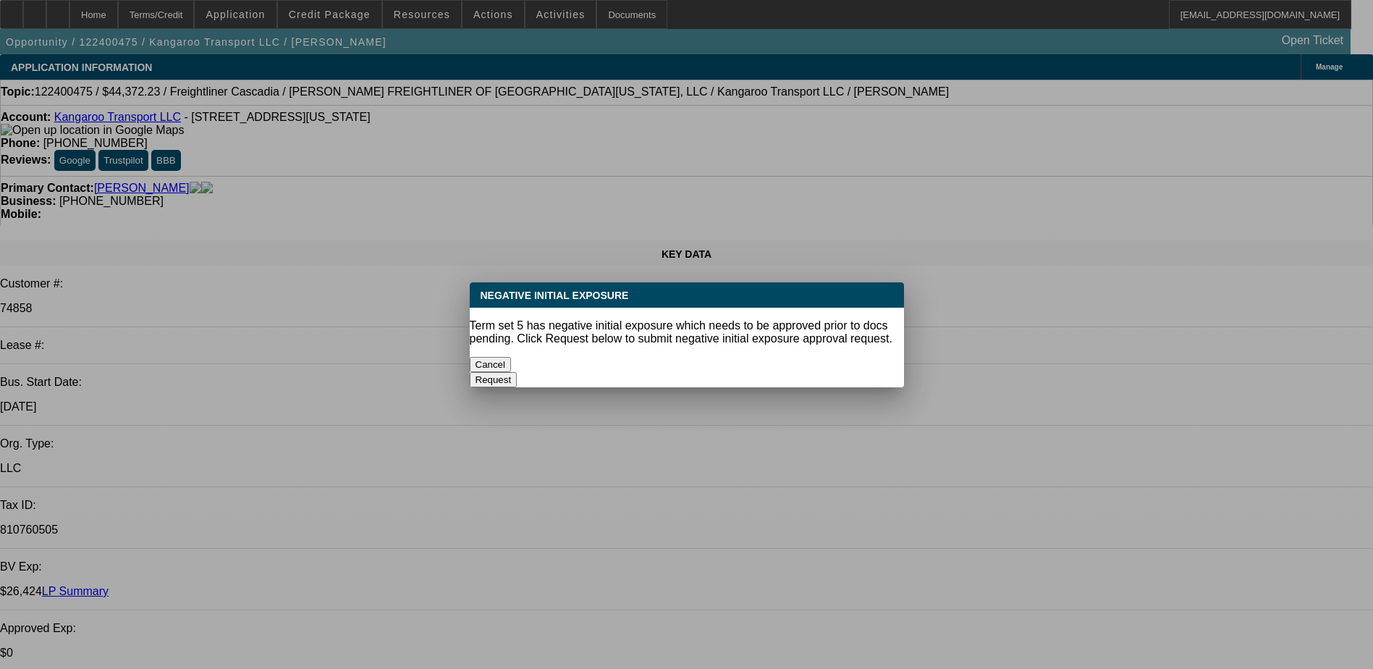
select select "6"
select select "1"
select select "3"
select select "6"
select select "1"
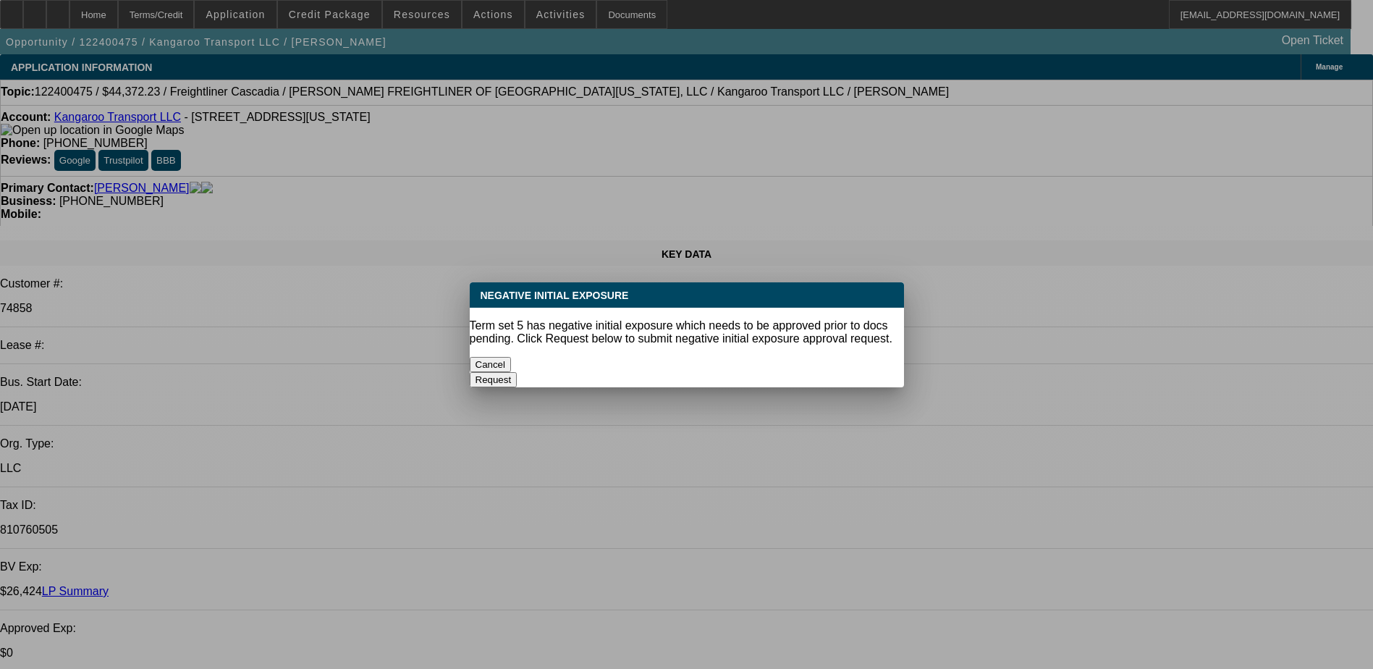
select select "2"
select select "6"
click at [1057, 186] on div at bounding box center [686, 334] width 1373 height 669
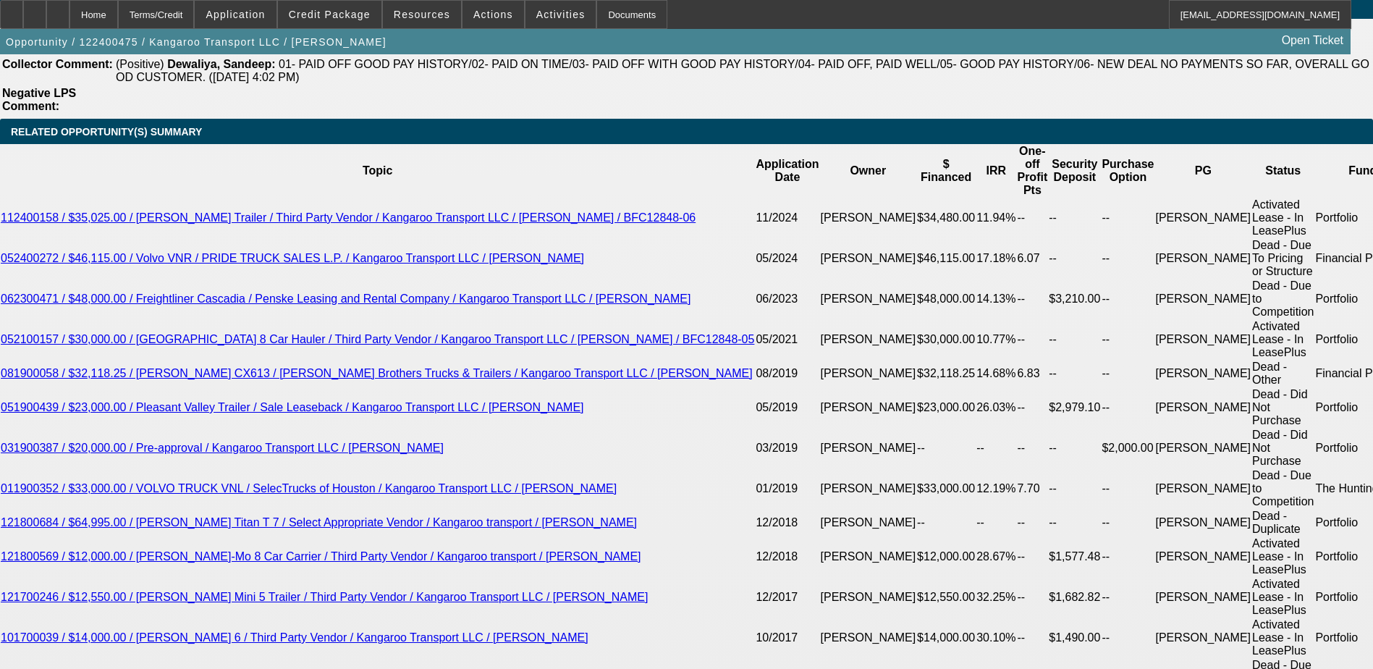
scroll to position [2605, 0]
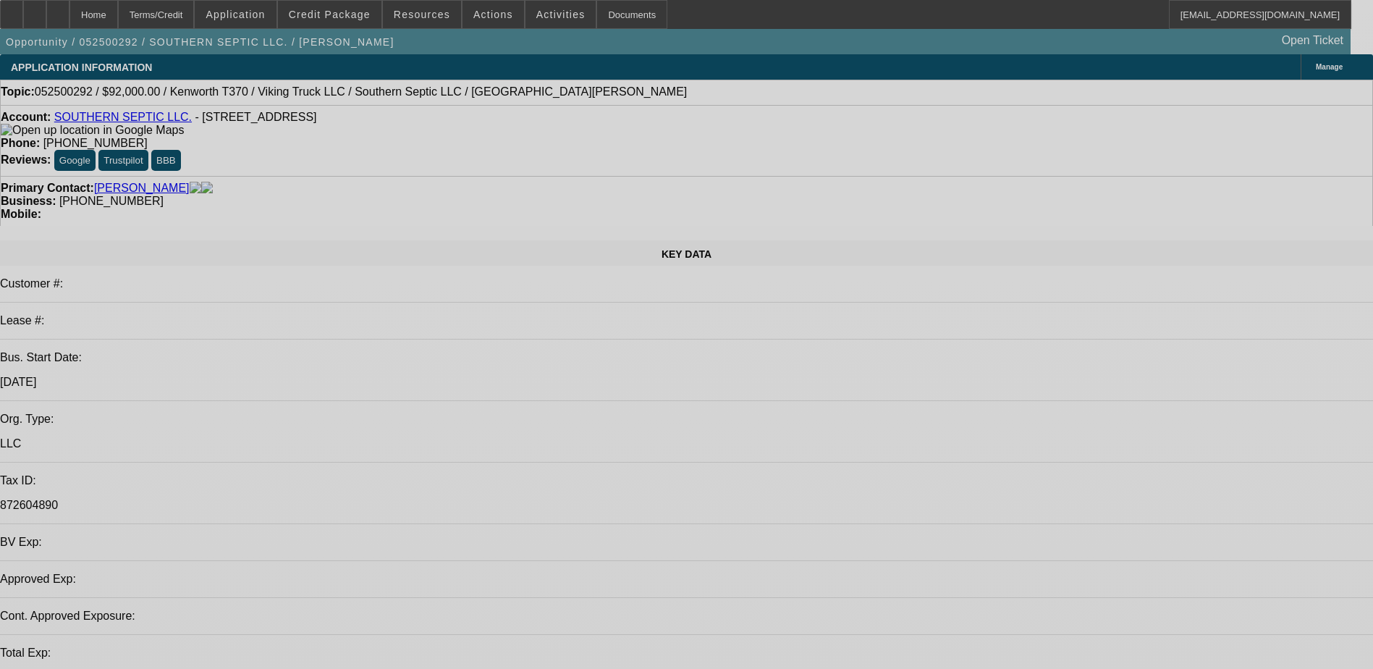
select select "0"
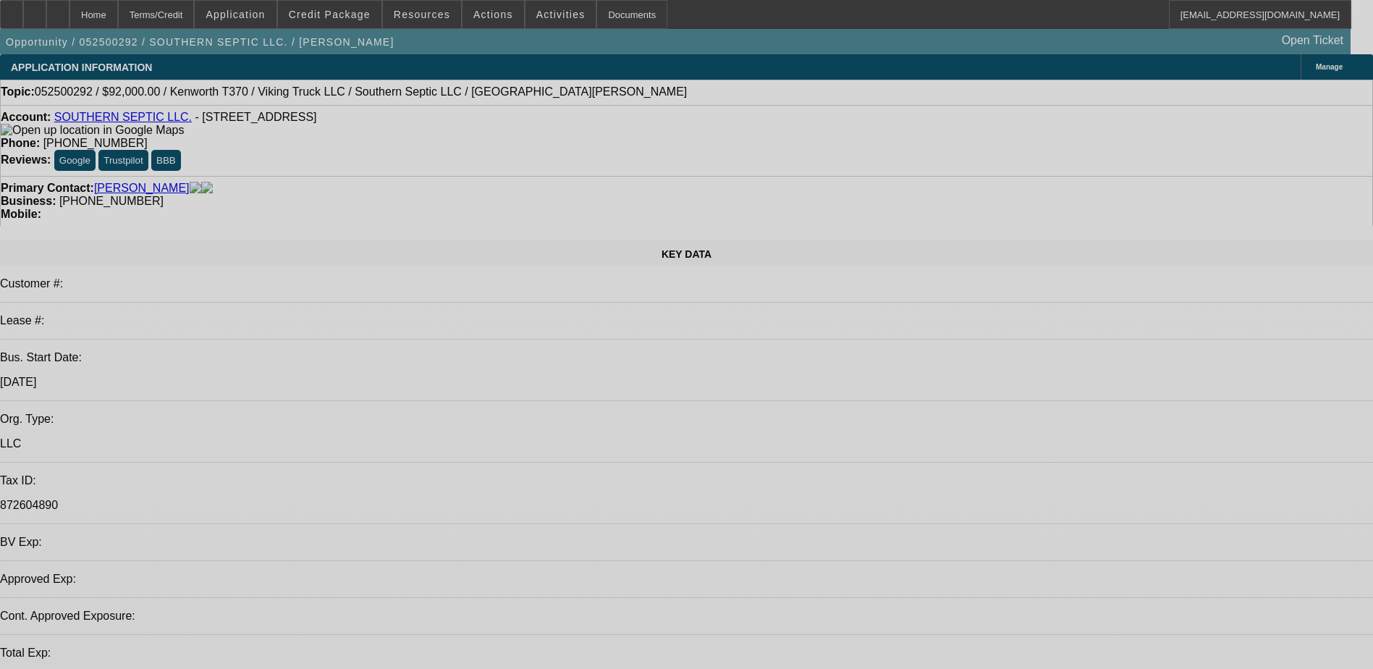
select select "0"
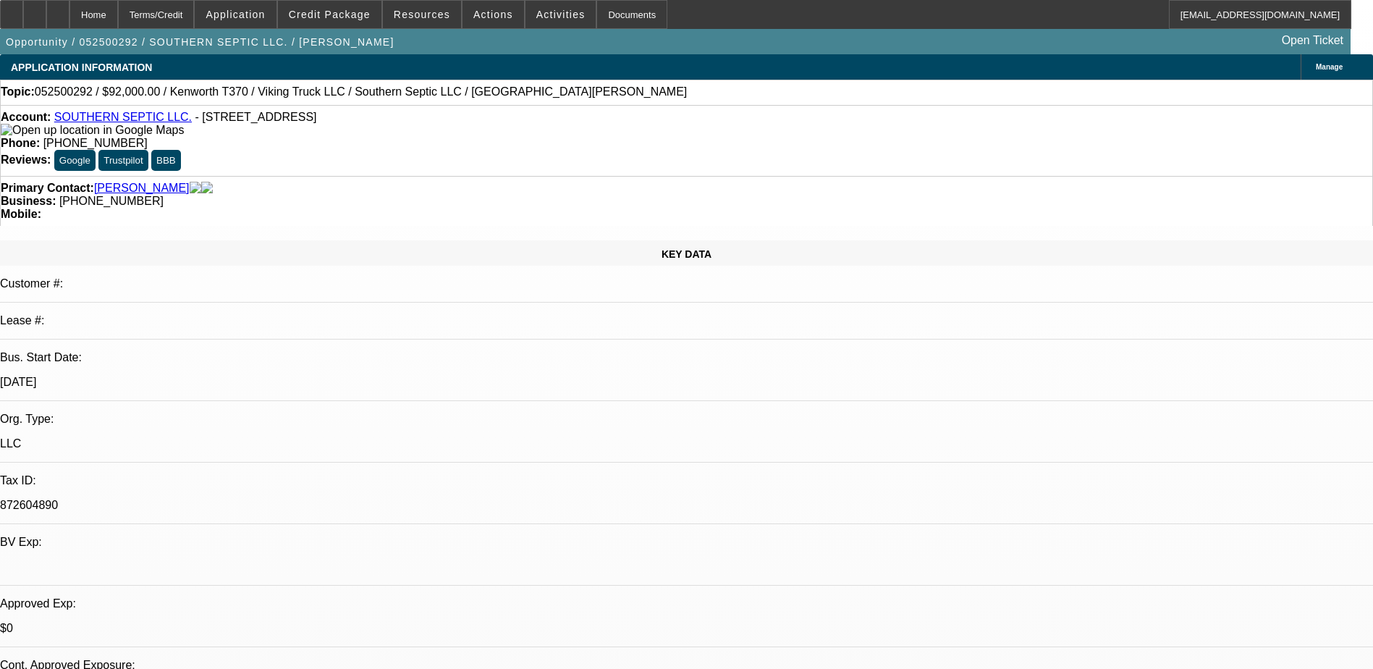
select select "1"
select select "3"
select select "6"
select select "1"
select select "3"
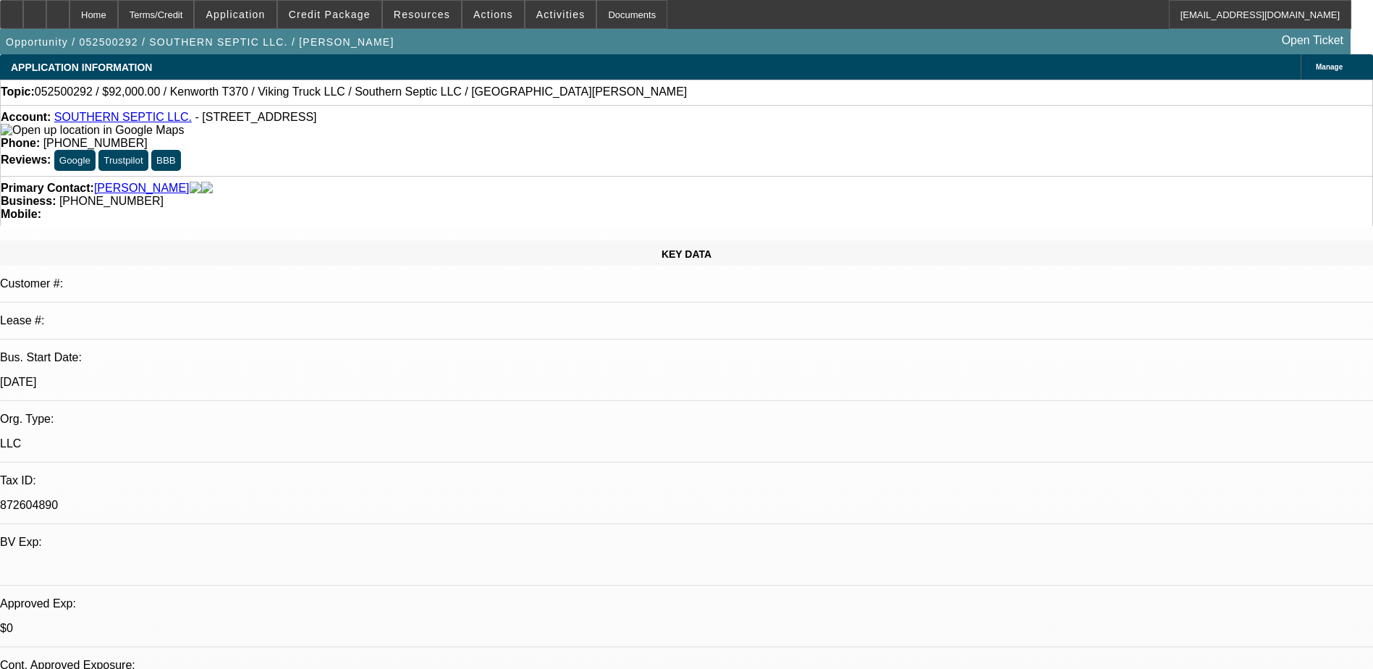
select select "6"
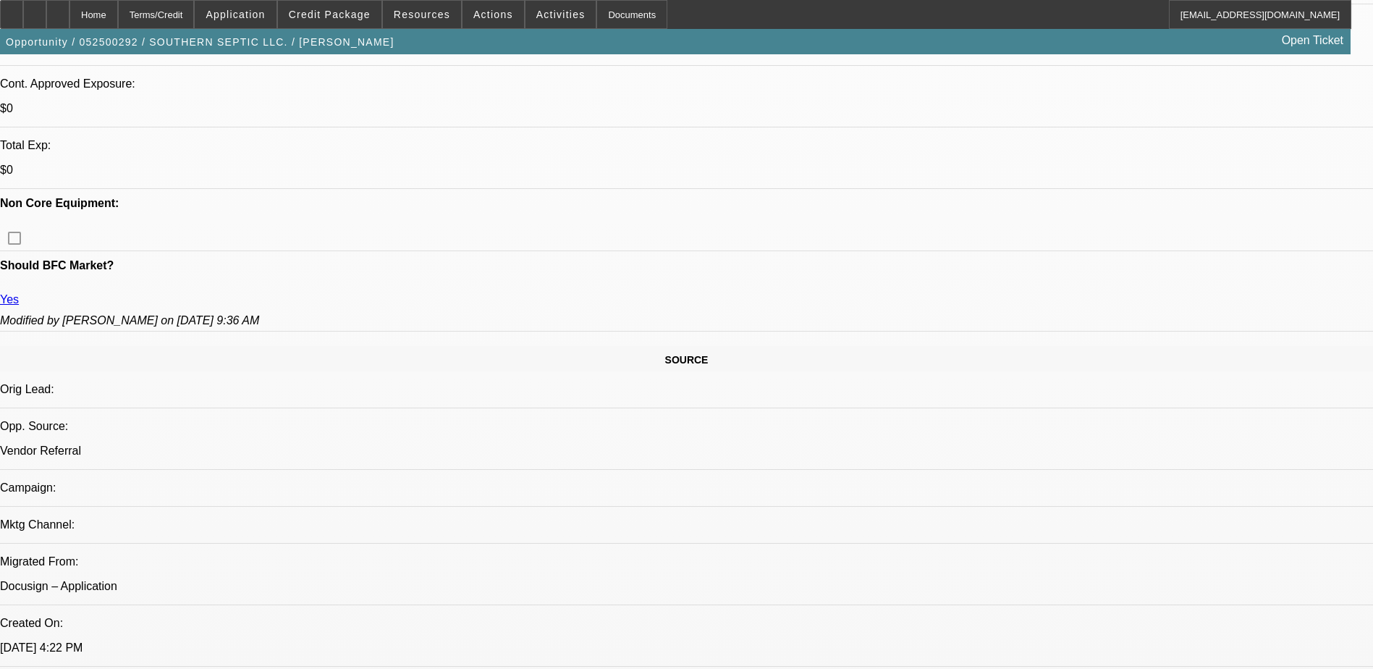
scroll to position [796, 0]
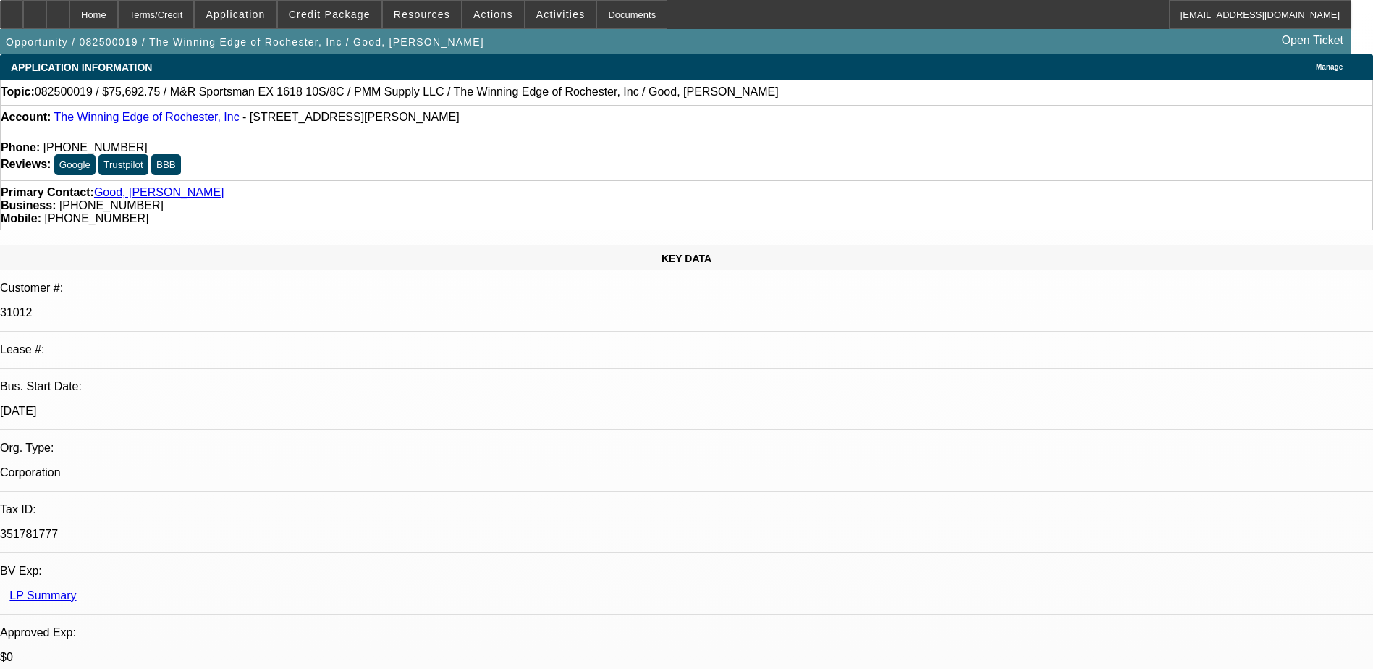
select select "0"
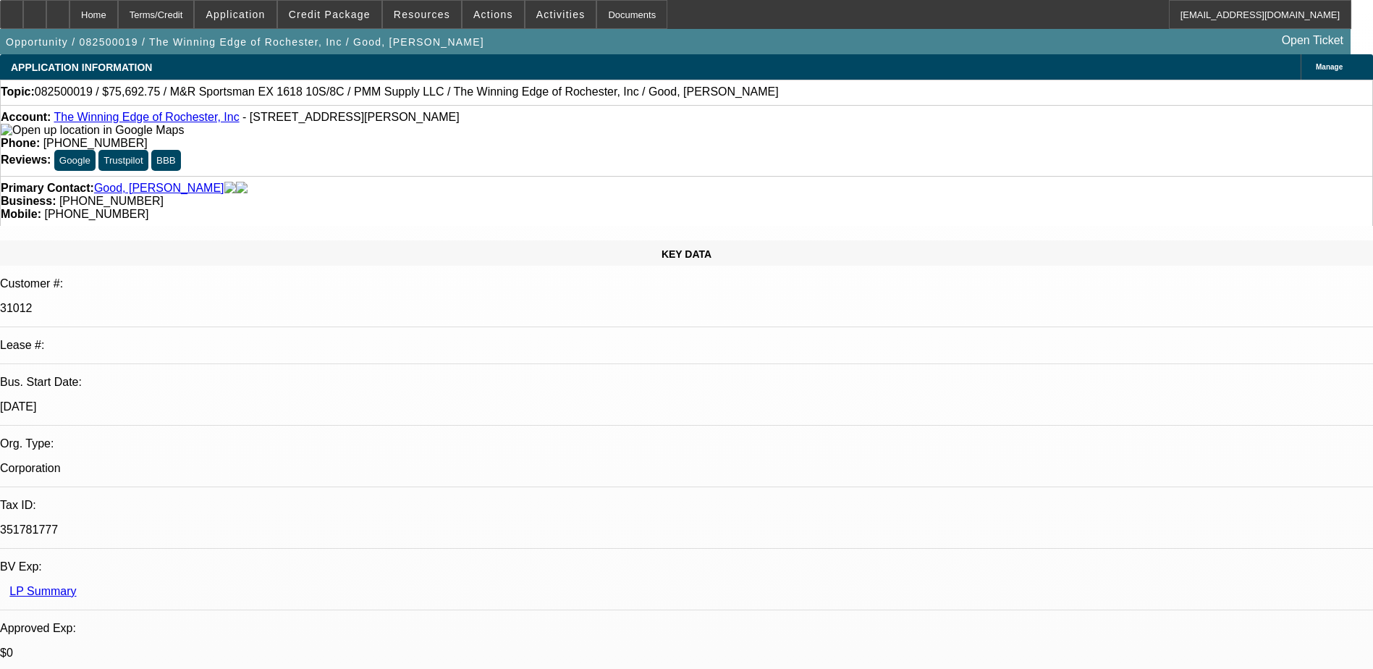
select select "2"
select select "0"
select select "2"
select select "0"
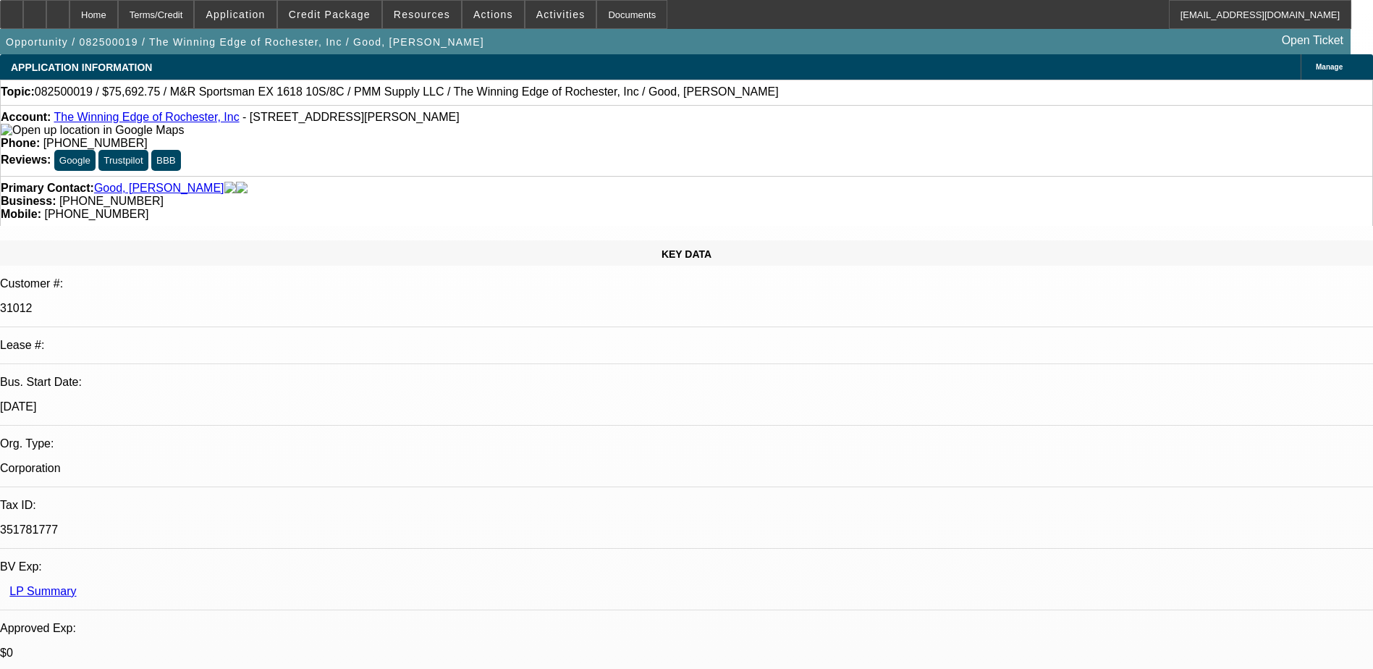
select select "0"
select select "2"
select select "0"
select select "2"
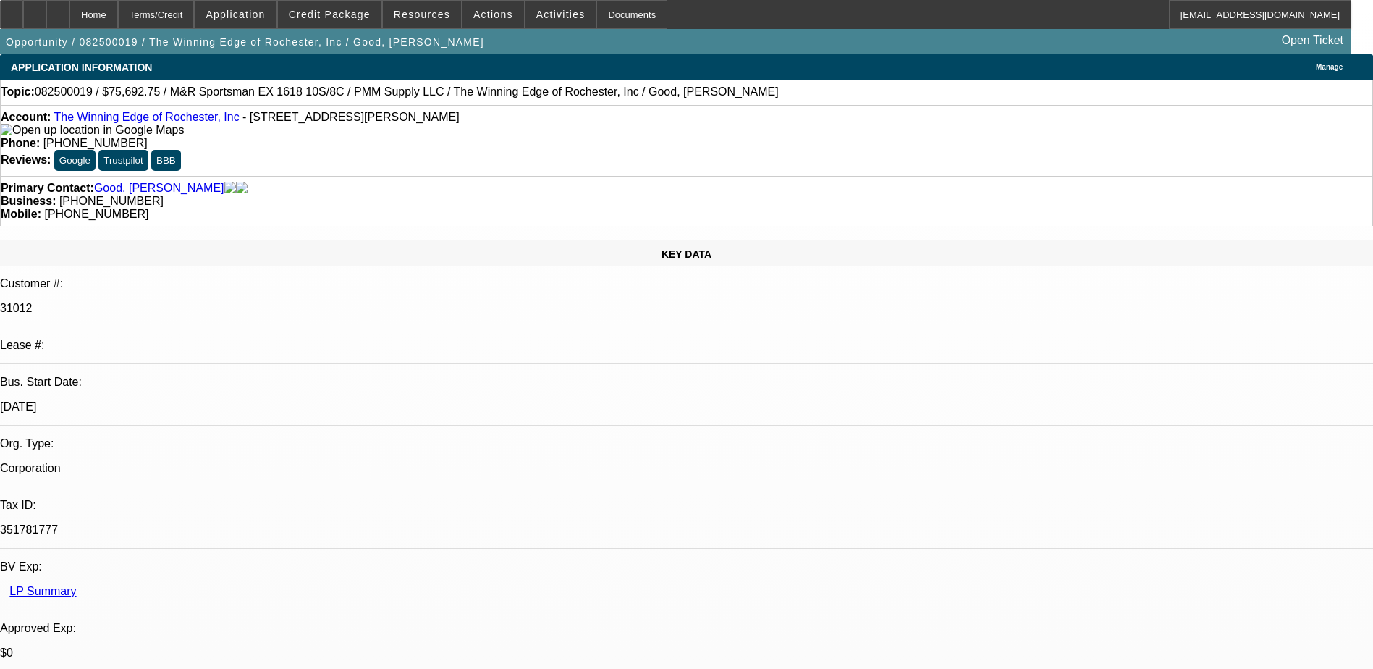
select select "0"
select select "1"
select select "2"
select select "6"
select select "1"
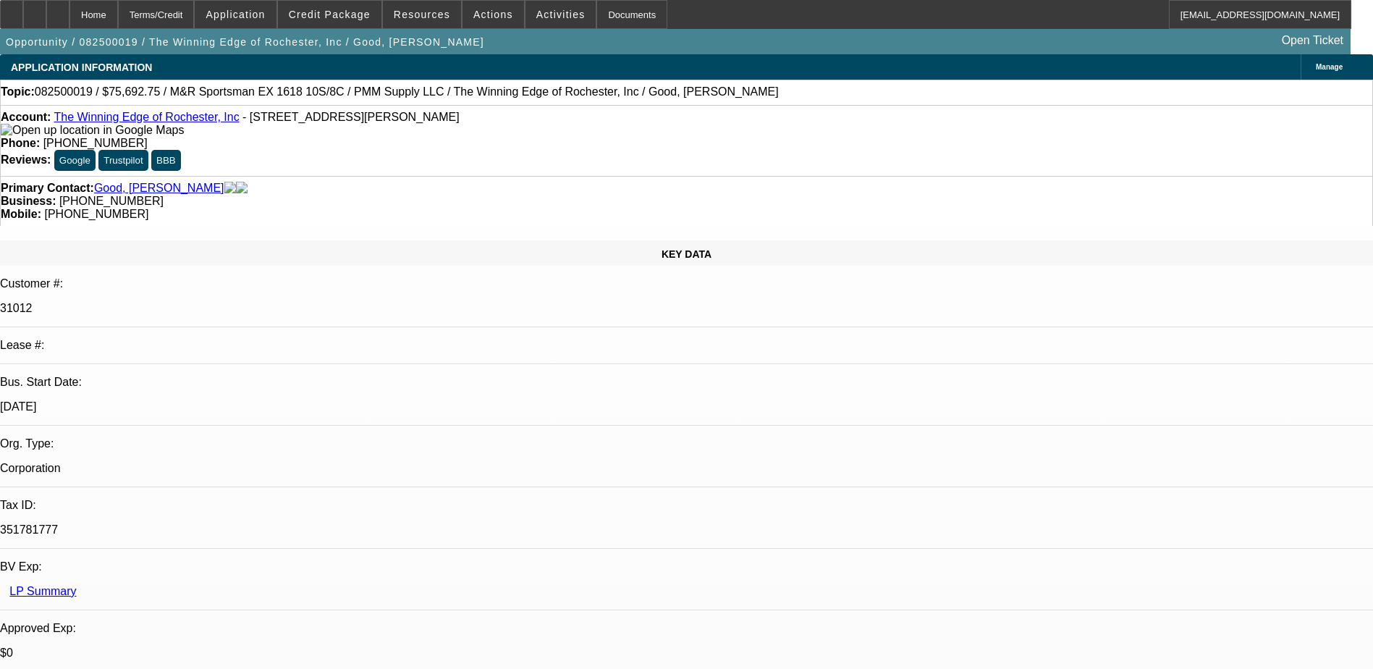
select select "2"
select select "6"
select select "1"
select select "2"
select select "6"
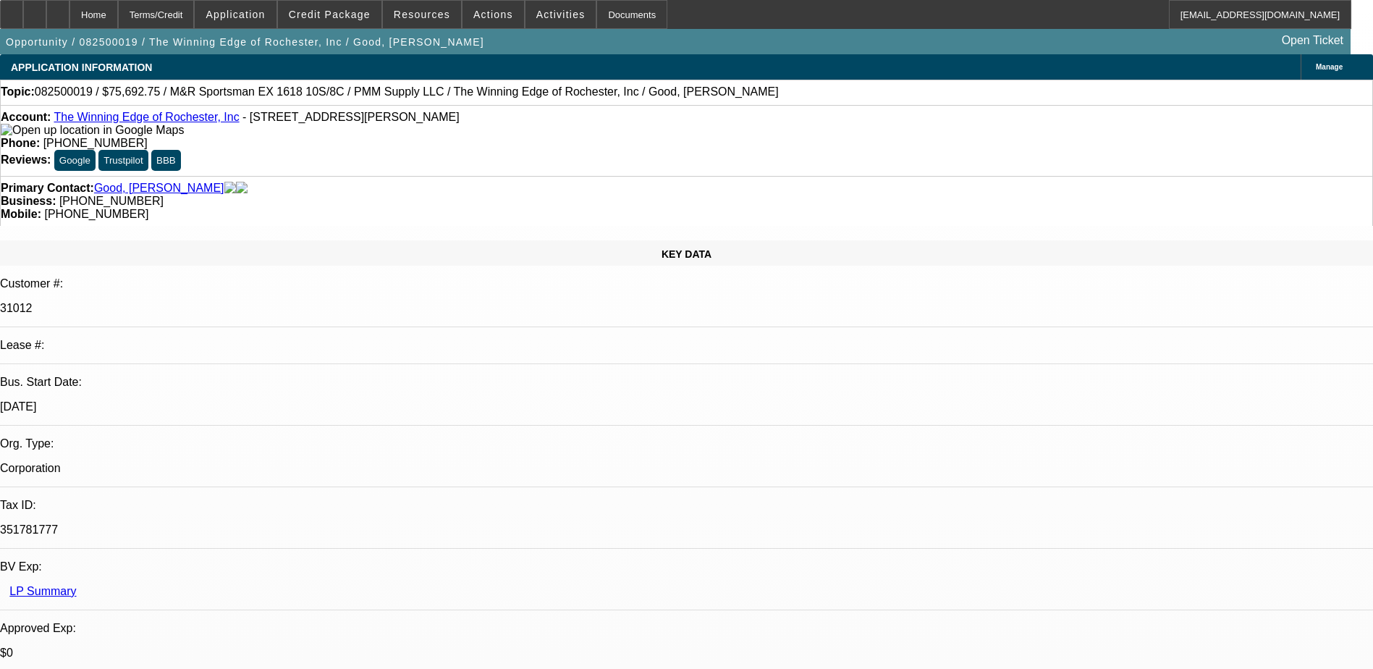
select select "1"
select select "2"
select select "6"
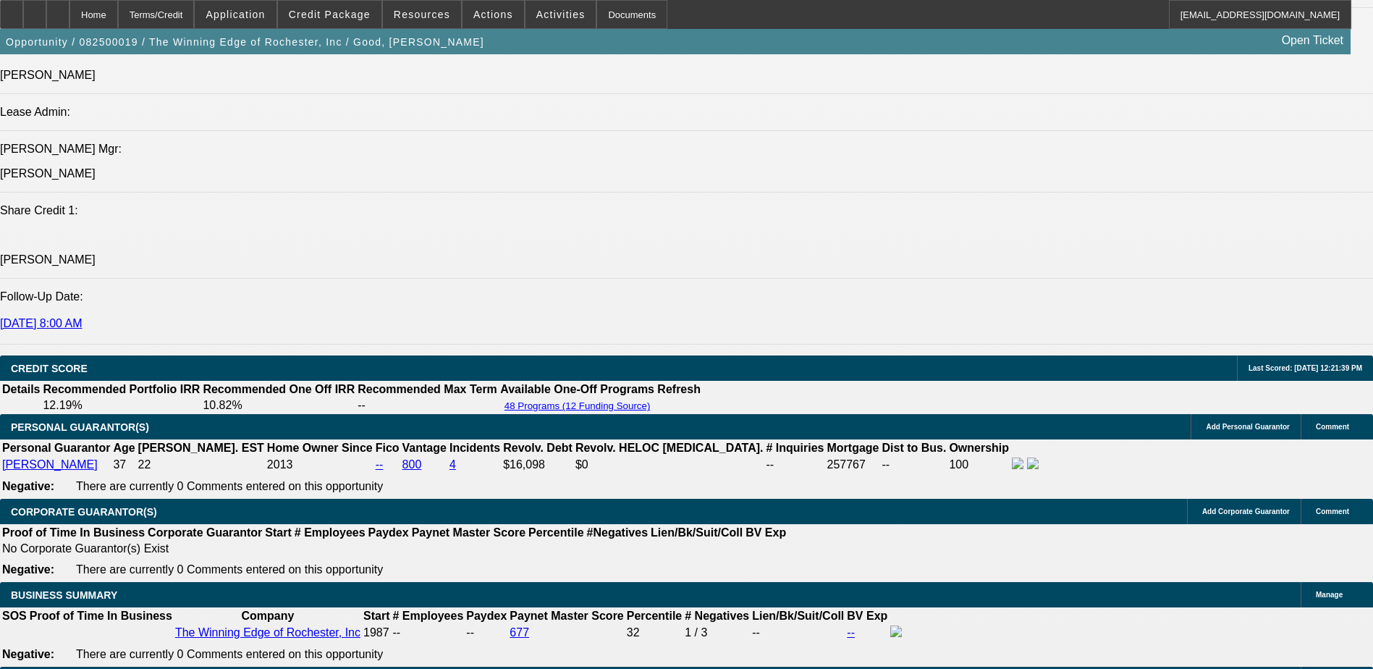
scroll to position [2388, 0]
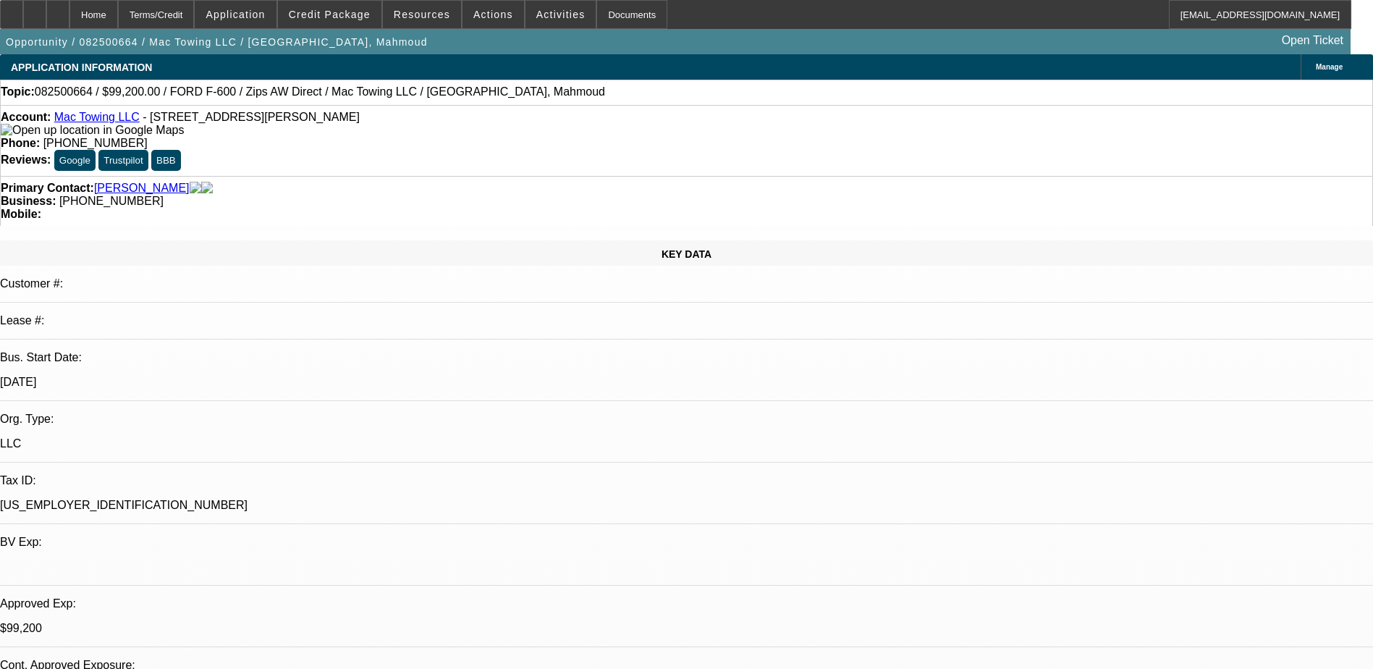
select select "0"
select select "2"
select select "0"
select select "0.2"
select select "2"
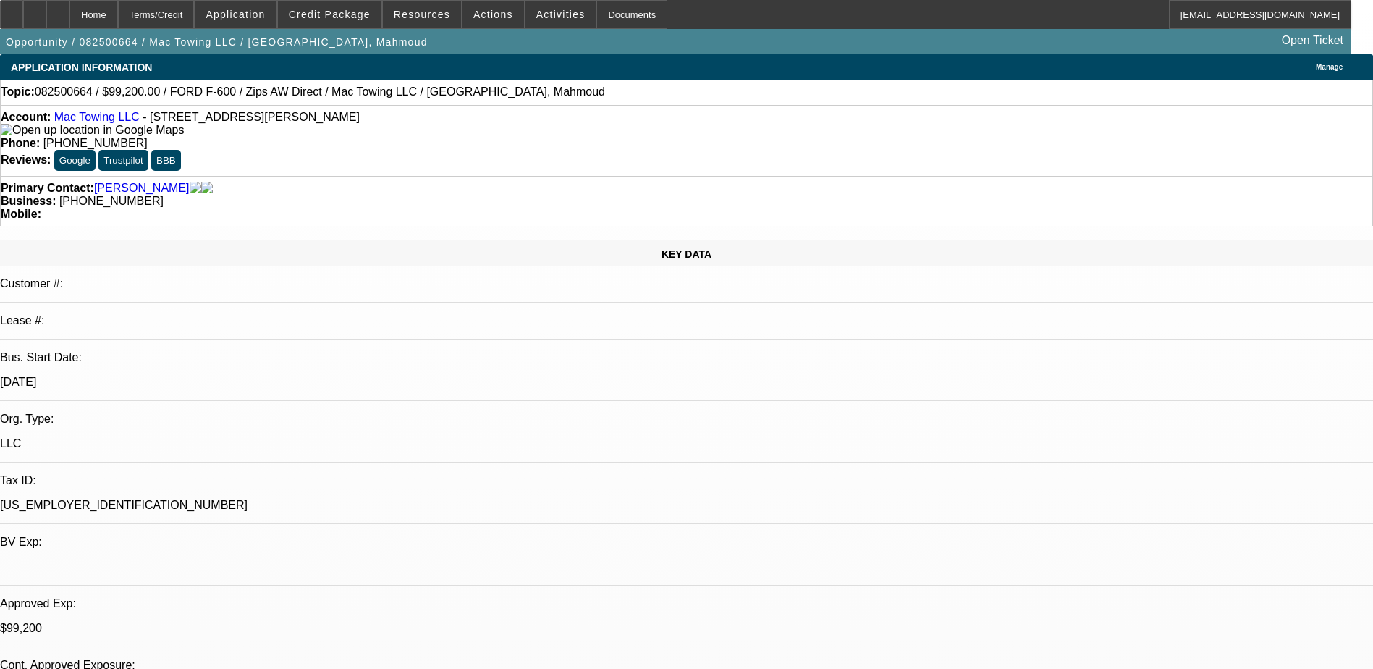
select select "0"
select select "0.2"
select select "2"
select select "0"
select select "0.2"
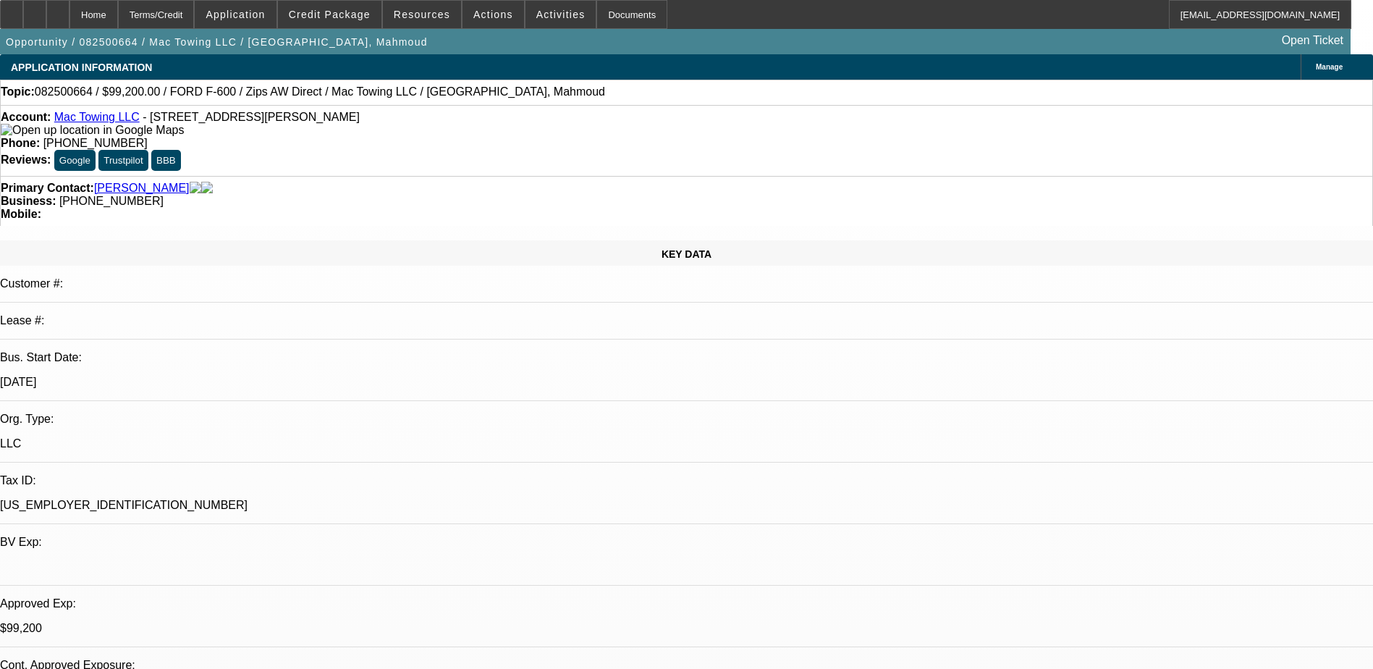
select select "2"
select select "0"
select select "1"
select select "2"
select select "6"
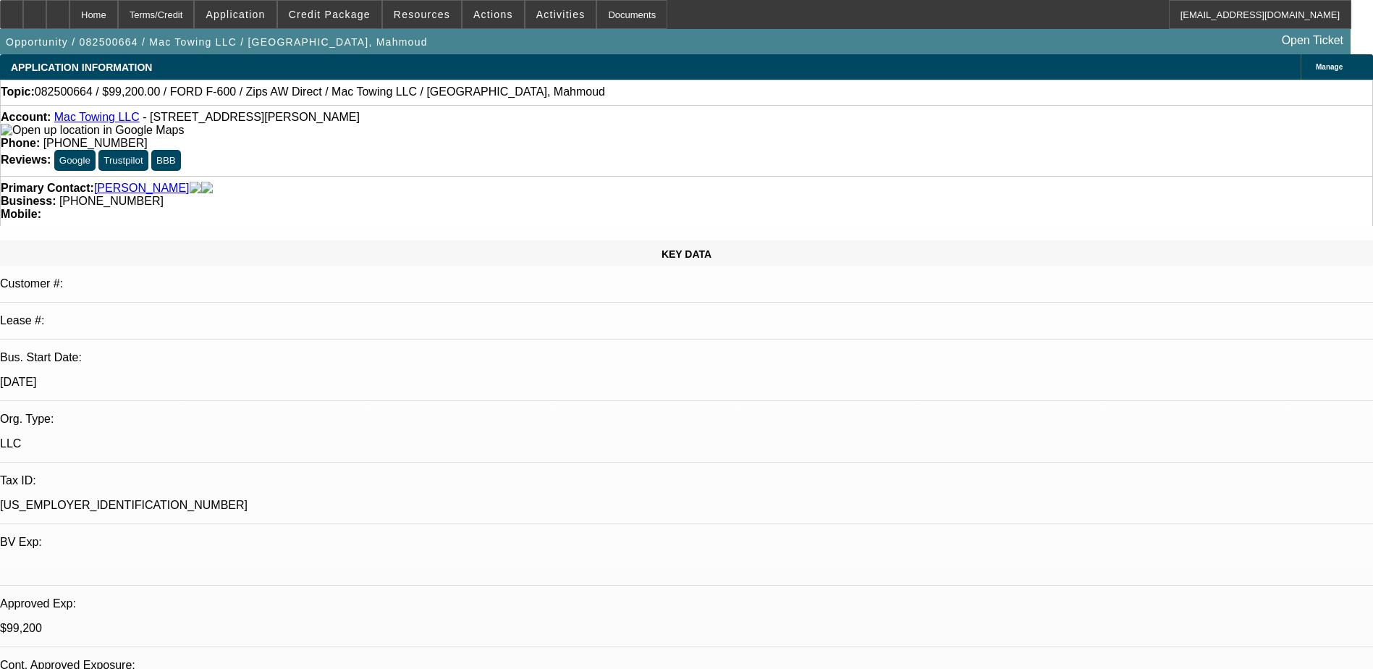
select select "1"
select select "2"
select select "6"
select select "1"
select select "2"
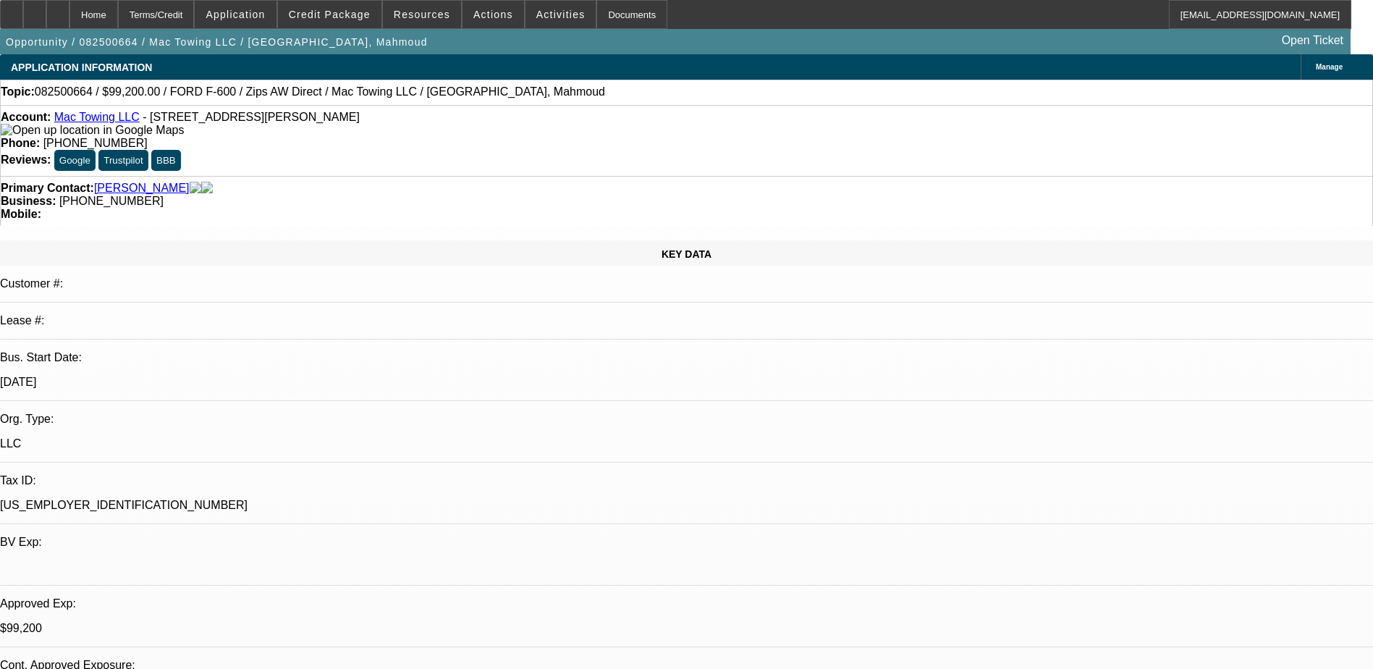
select select "6"
select select "1"
select select "2"
select select "6"
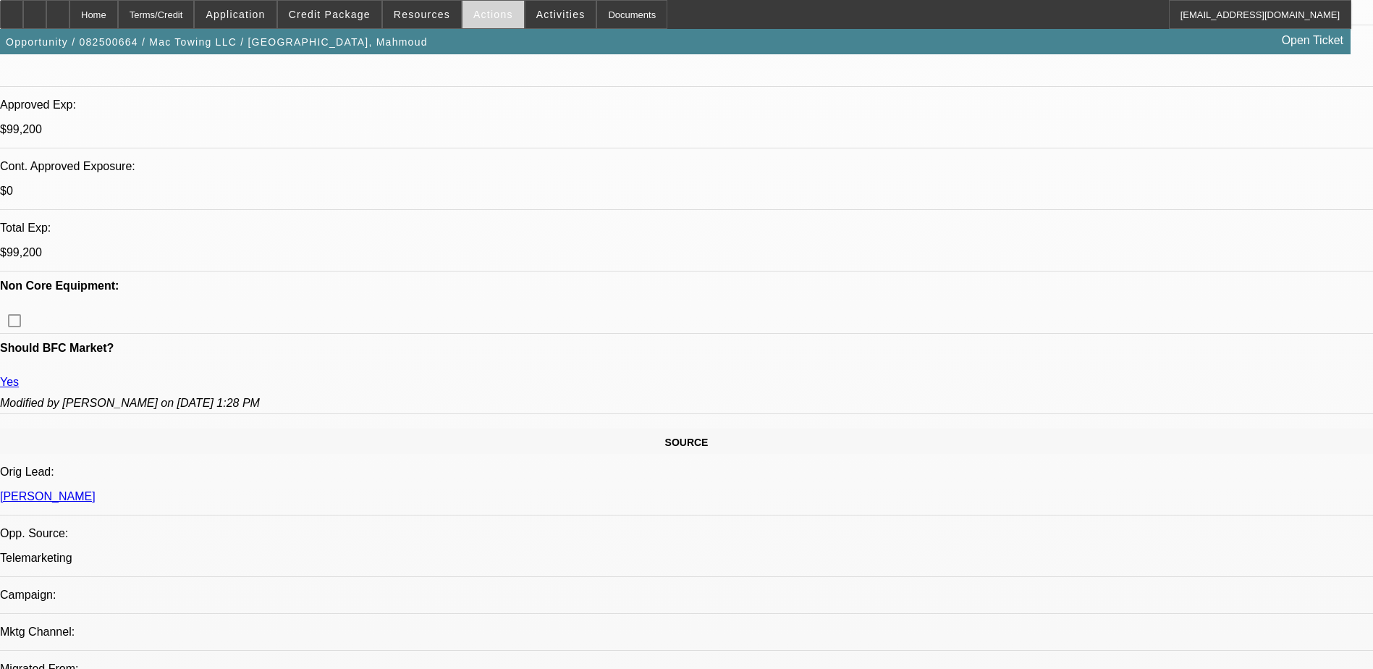
scroll to position [96, 0]
